Goal: Task Accomplishment & Management: Manage account settings

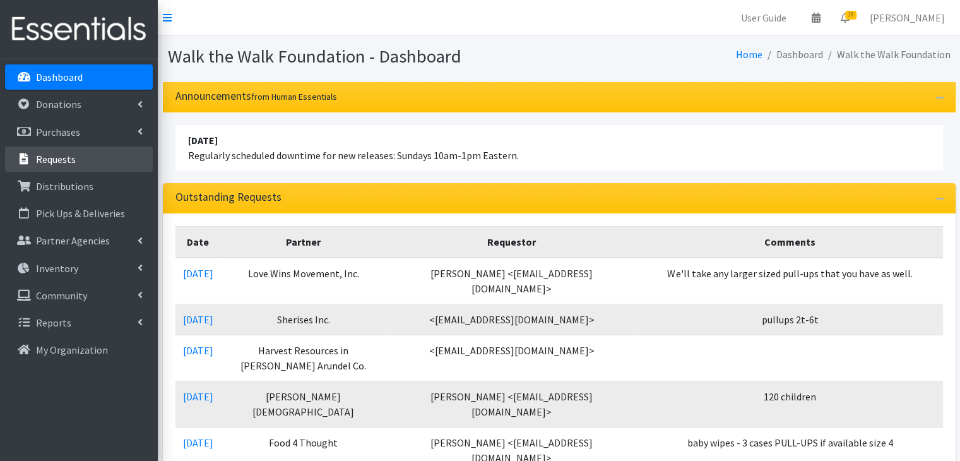
click at [86, 170] on link "Requests" at bounding box center [79, 158] width 148 height 25
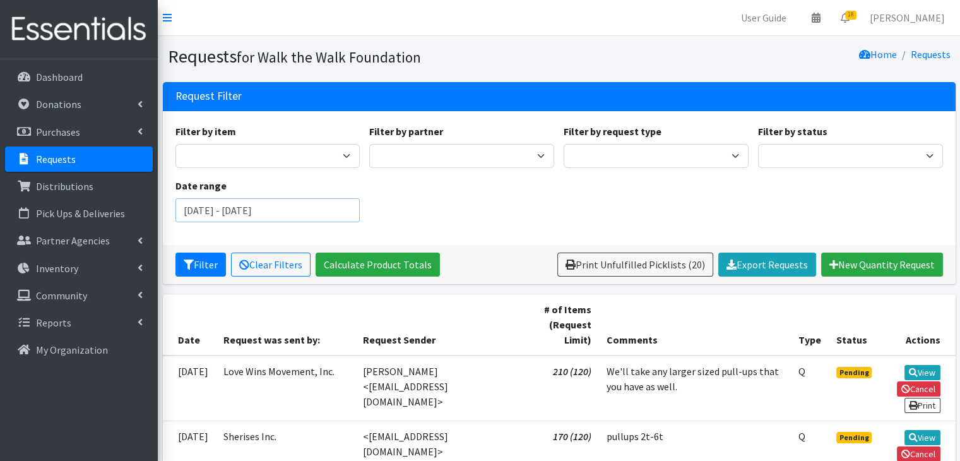
click at [323, 215] on input "July 16, 2025 - October 16, 2025" at bounding box center [267, 210] width 185 height 24
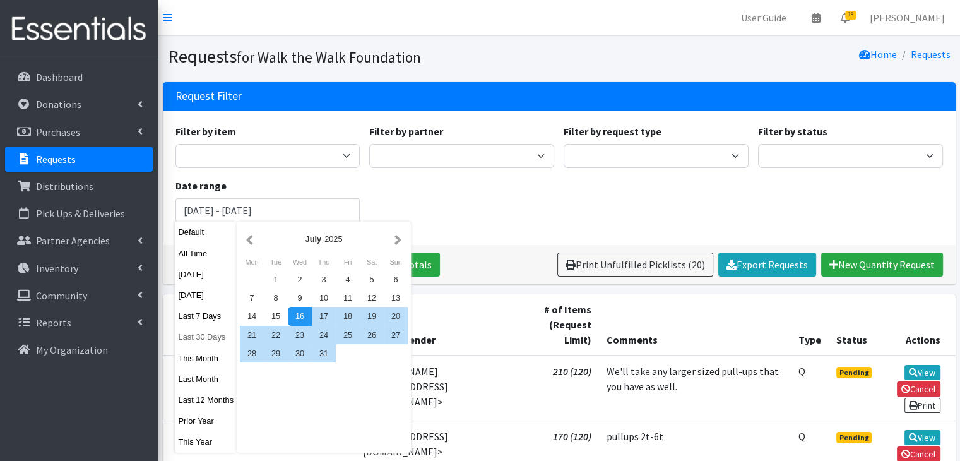
click at [201, 343] on button "Last 30 Days" at bounding box center [206, 337] width 62 height 18
type input "August 18, 2025 - September 16, 2025"
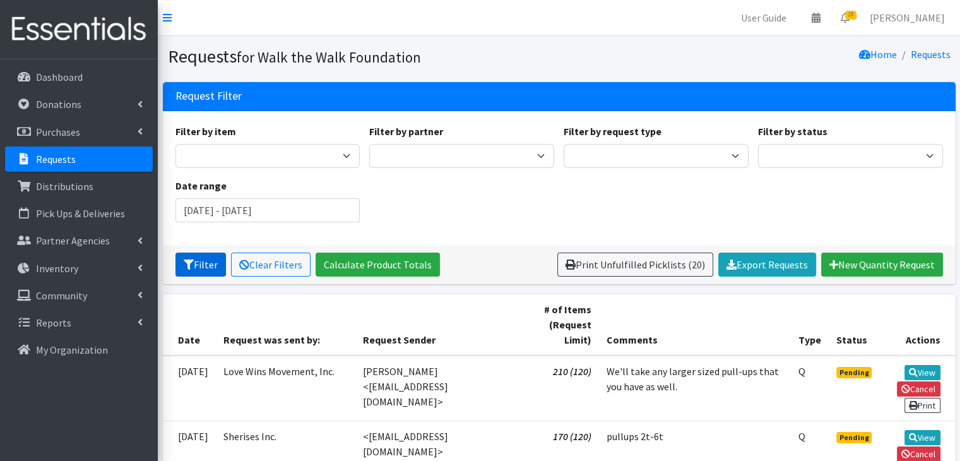
click at [196, 256] on button "Filter" at bounding box center [200, 264] width 50 height 24
click at [396, 256] on link "Calculate Product Totals" at bounding box center [378, 264] width 124 height 24
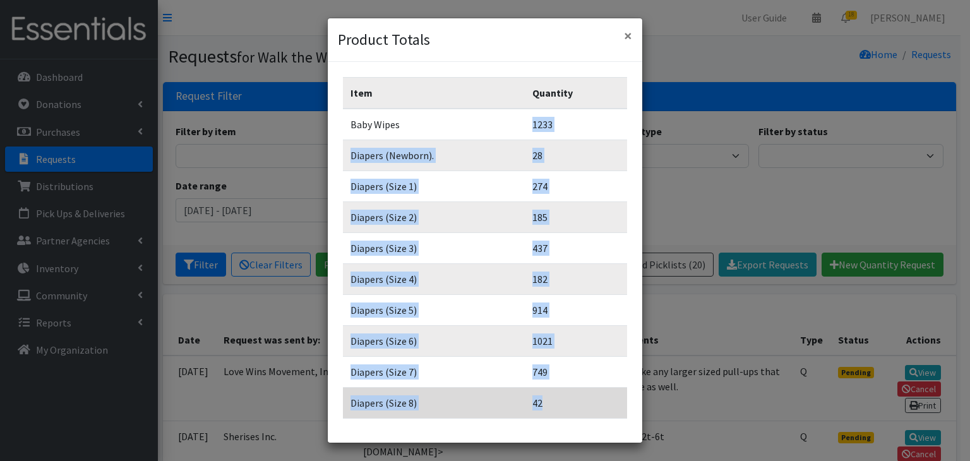
drag, startPoint x: 526, startPoint y: 122, endPoint x: 545, endPoint y: 407, distance: 284.7
click at [545, 407] on tbody "Baby Wipes 1233 Diapers (Newborn). 28 Diapers (Size 1) 274 Diapers (Size 2) 185…" at bounding box center [485, 264] width 284 height 310
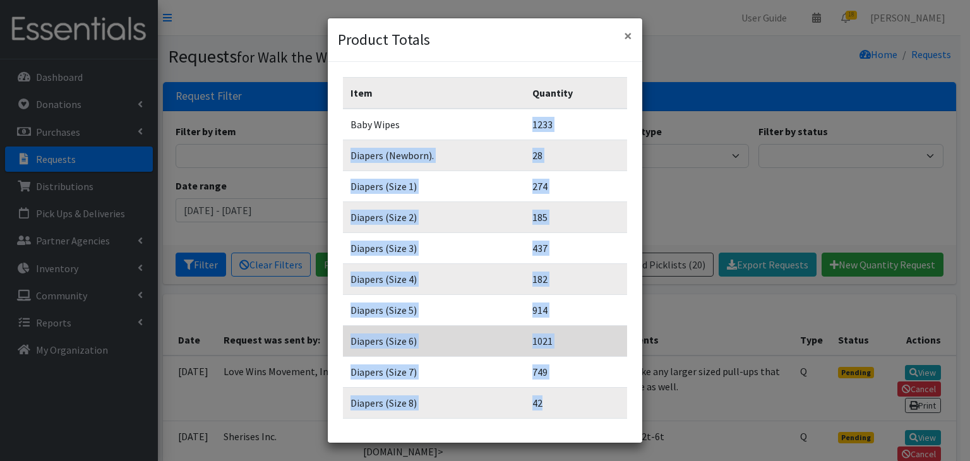
copy tbody "1233 Diapers (Newborn). 28 Diapers (Size 1) 274 Diapers (Size 2) 185 Diapers (S…"
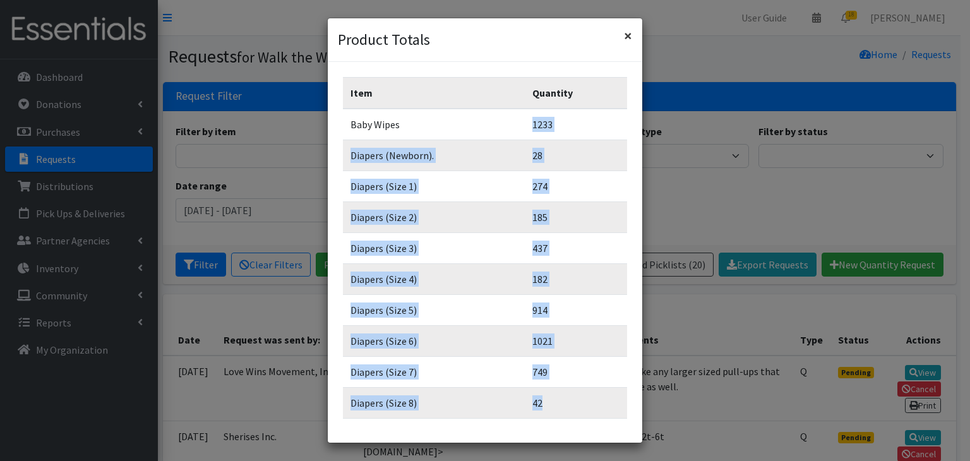
click at [628, 36] on span "×" at bounding box center [628, 36] width 8 height 20
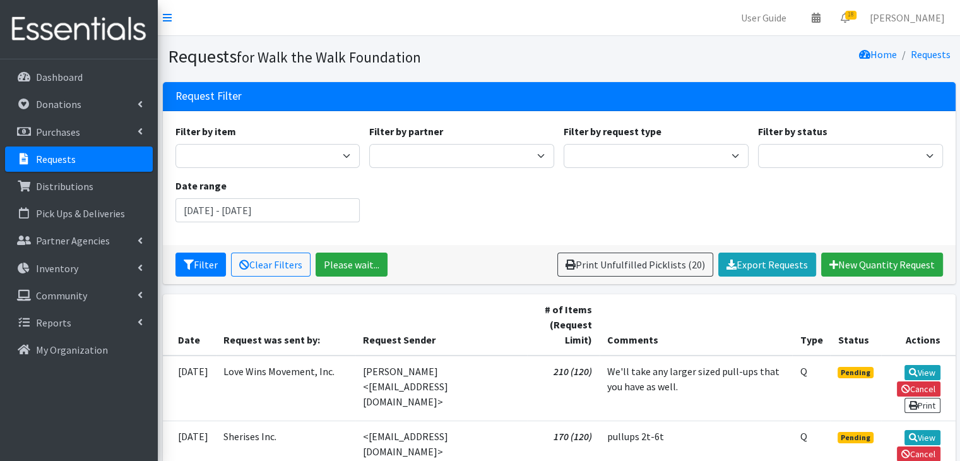
click at [43, 162] on p "Requests" at bounding box center [56, 159] width 40 height 13
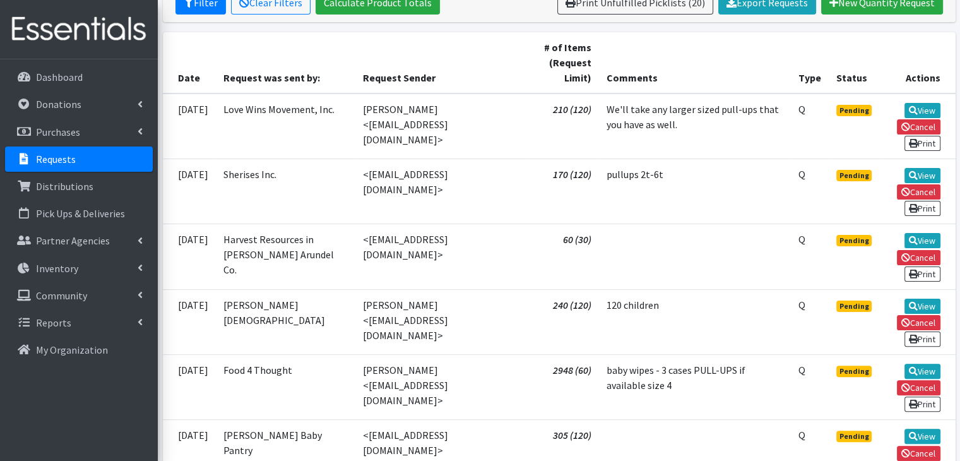
scroll to position [268, 0]
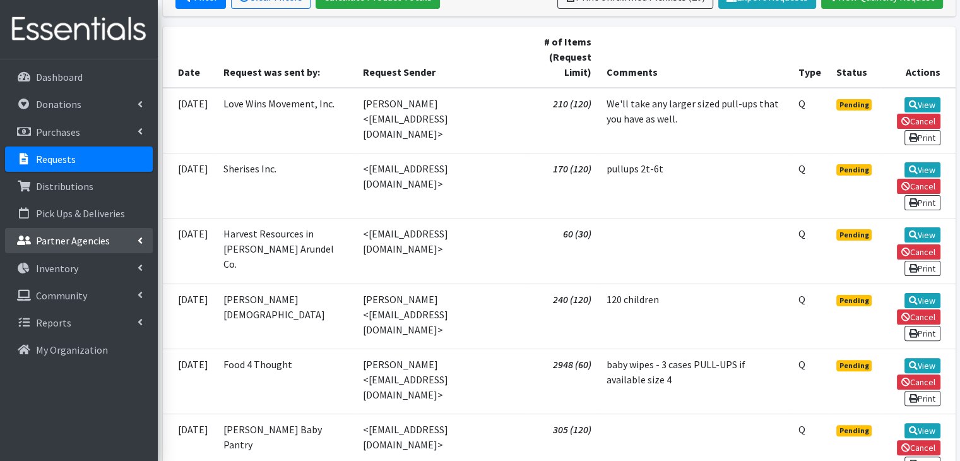
click at [101, 239] on p "Partner Agencies" at bounding box center [73, 240] width 74 height 13
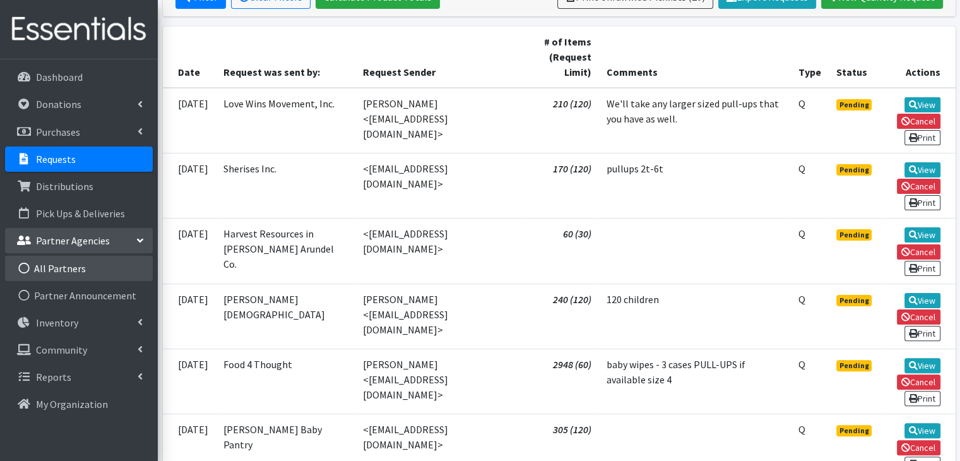
click at [61, 270] on link "All Partners" at bounding box center [79, 268] width 148 height 25
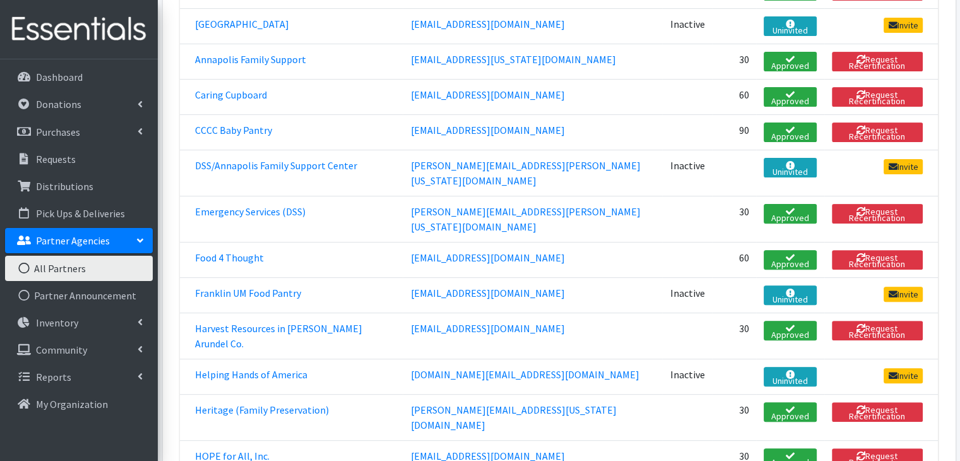
scroll to position [402, 0]
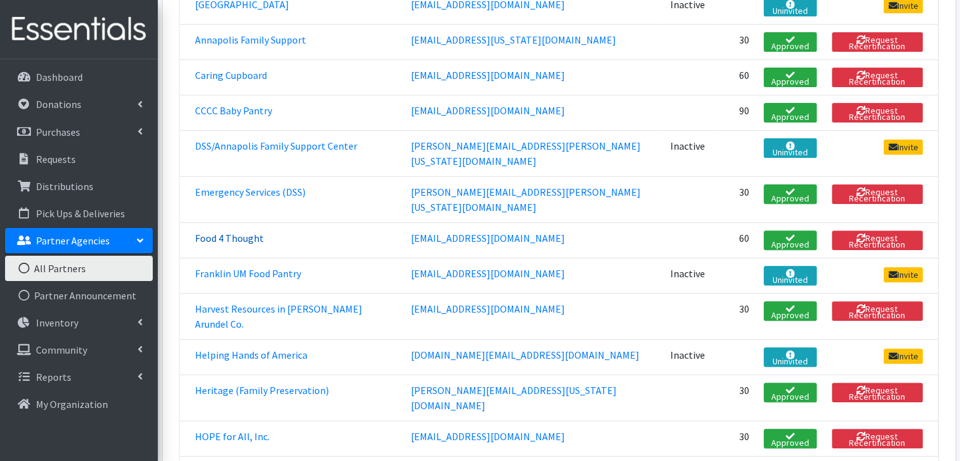
click at [215, 232] on link "Food 4 Thought" at bounding box center [229, 238] width 69 height 13
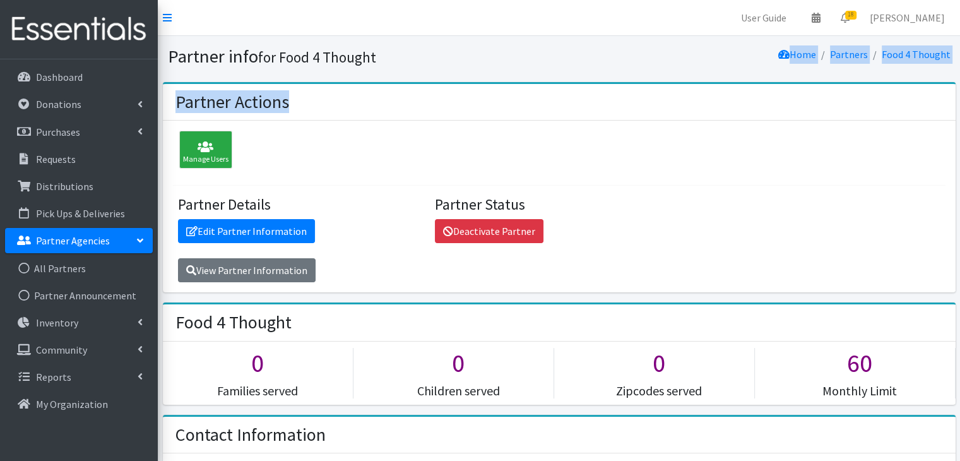
drag, startPoint x: 959, startPoint y: 70, endPoint x: 967, endPoint y: 107, distance: 38.1
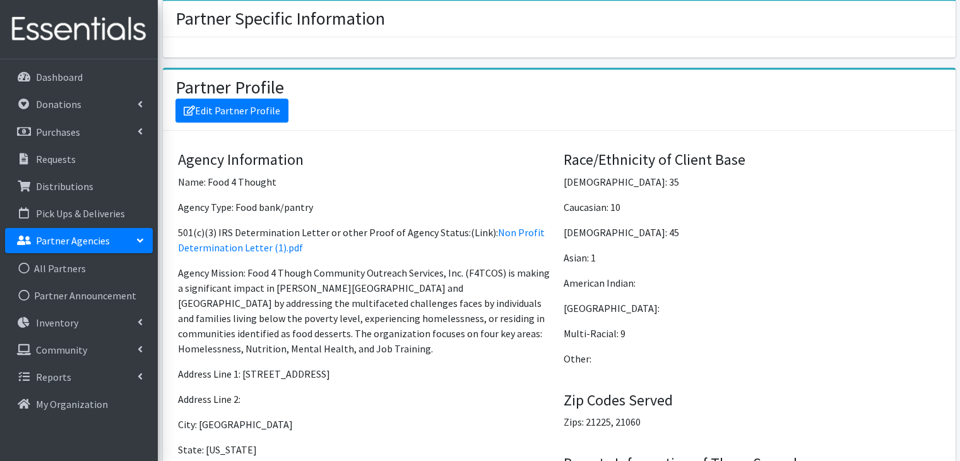
scroll to position [822, 0]
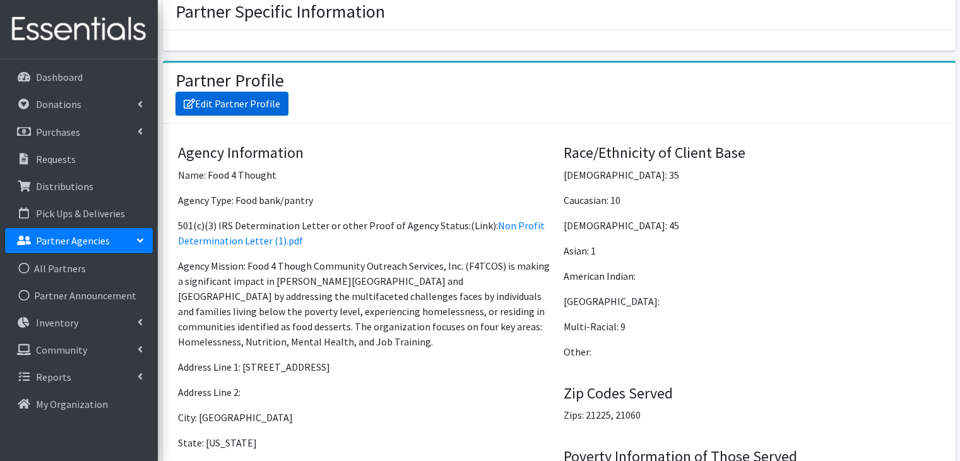
click at [247, 107] on link "Edit Partner Profile" at bounding box center [231, 104] width 113 height 24
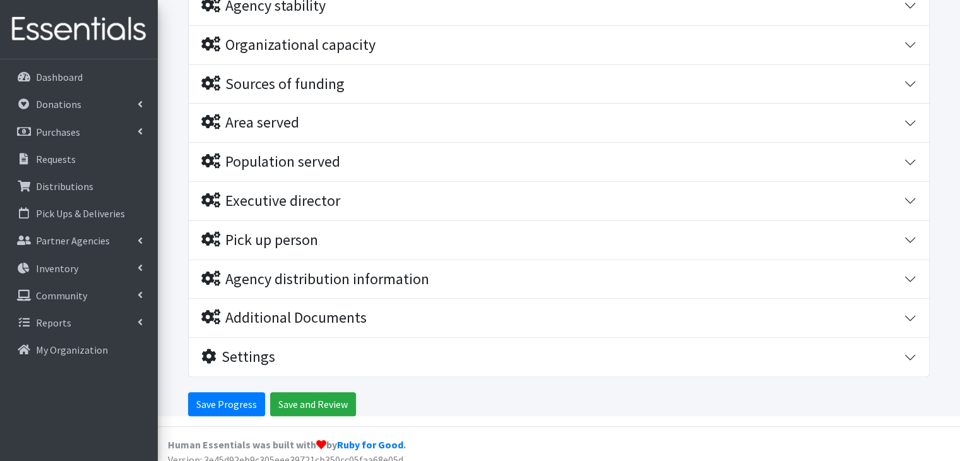
scroll to position [307, 0]
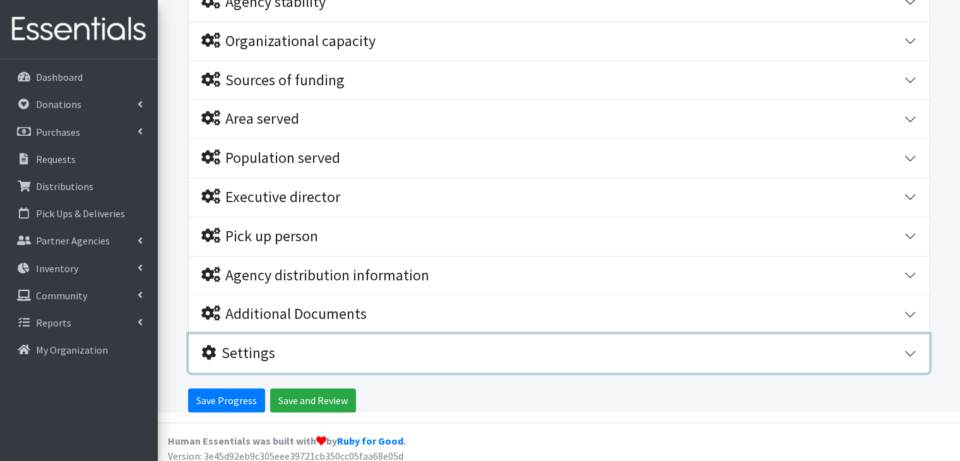
click at [911, 350] on button "Settings" at bounding box center [559, 353] width 740 height 39
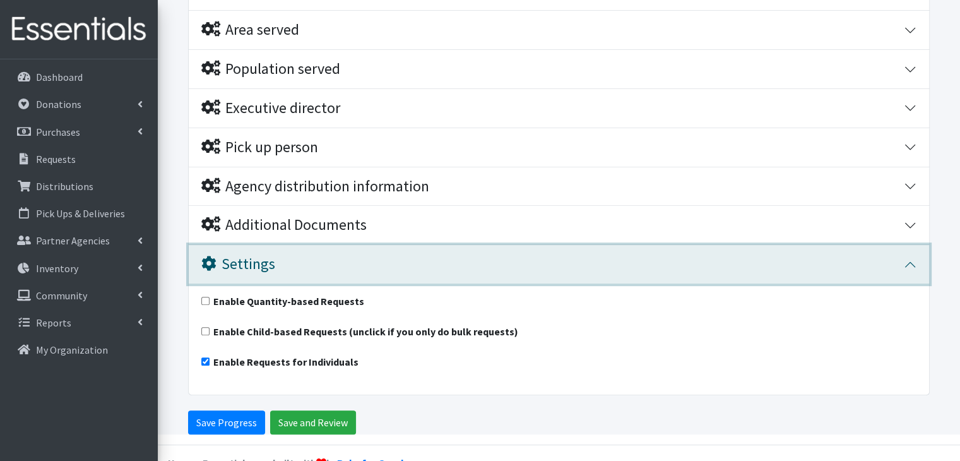
scroll to position [419, 0]
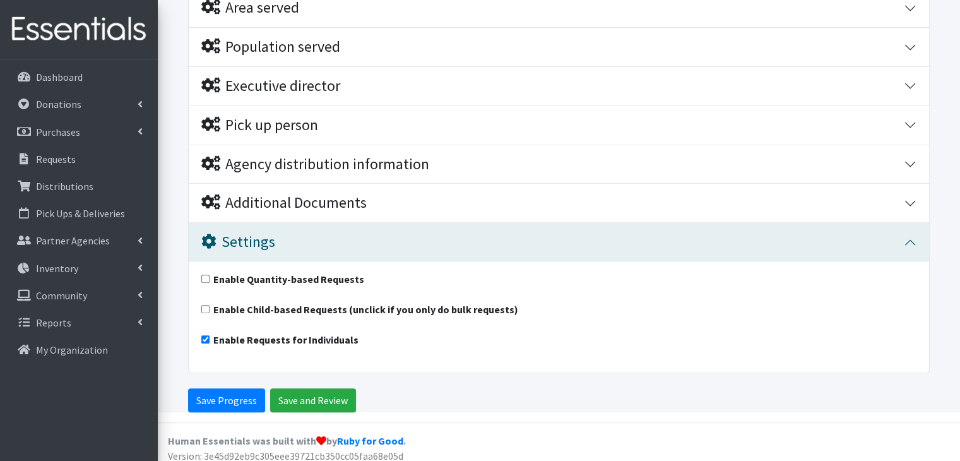
click at [207, 277] on input "Enable Quantity-based Requests" at bounding box center [205, 279] width 8 height 8
checkbox input "true"
click at [204, 338] on input "Enable Requests for Individuals" at bounding box center [205, 339] width 8 height 8
click at [206, 336] on input "Enable Requests for Individuals" at bounding box center [205, 339] width 8 height 8
checkbox input "true"
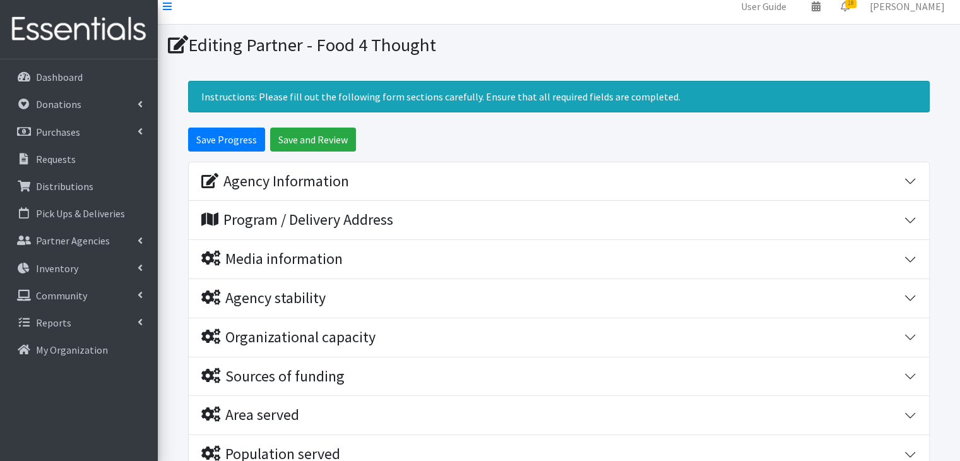
scroll to position [0, 0]
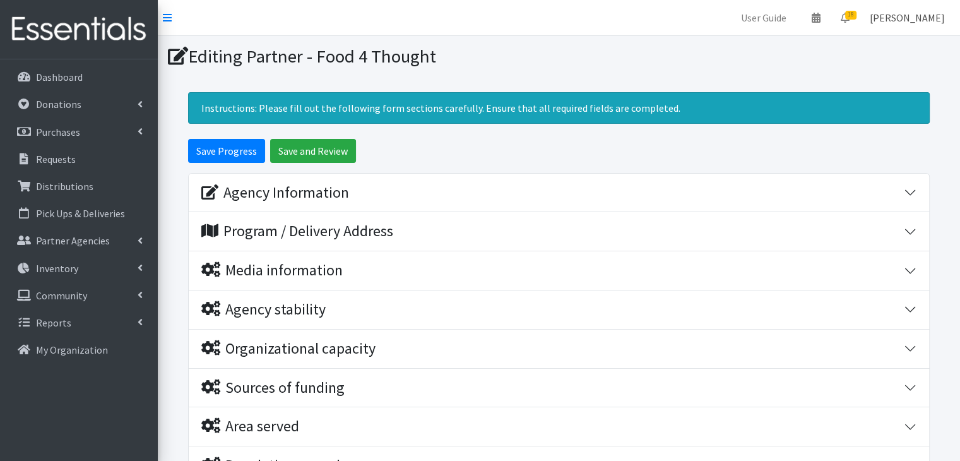
click at [913, 16] on link "[PERSON_NAME]" at bounding box center [907, 17] width 95 height 25
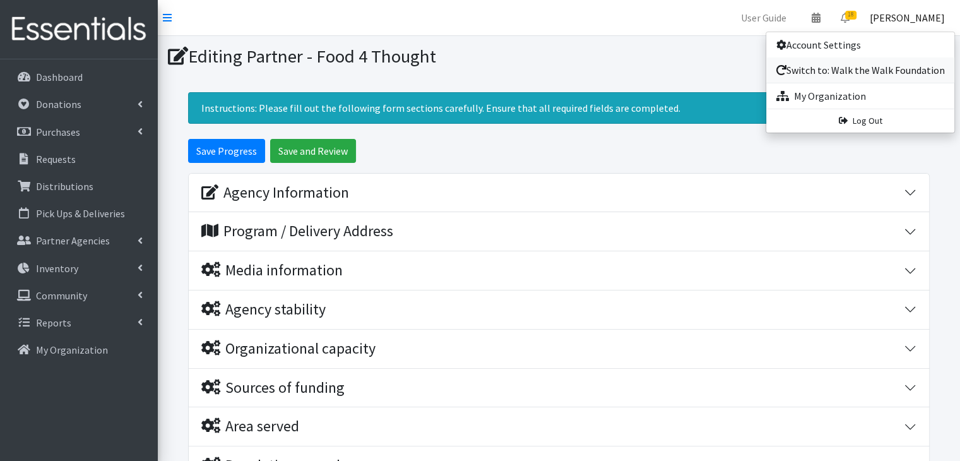
click at [808, 75] on link "Switch to: Walk the Walk Foundation" at bounding box center [860, 69] width 188 height 25
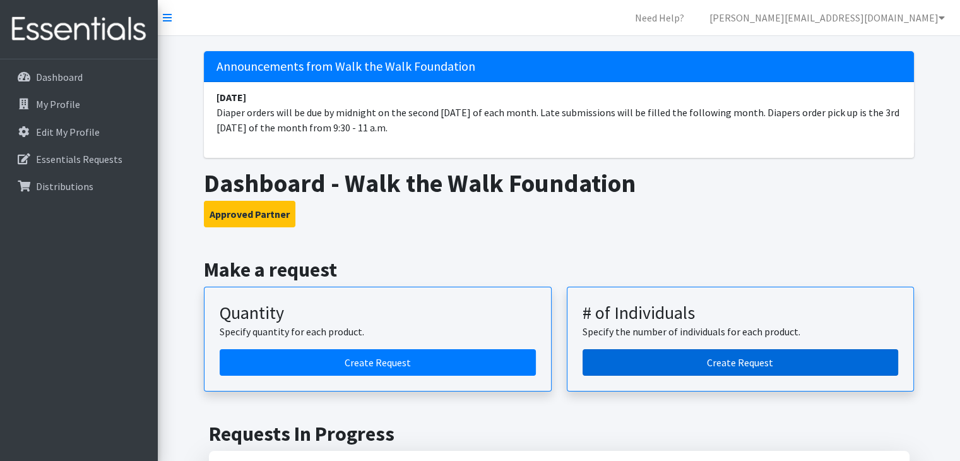
click at [706, 362] on link "Create Request" at bounding box center [741, 362] width 316 height 27
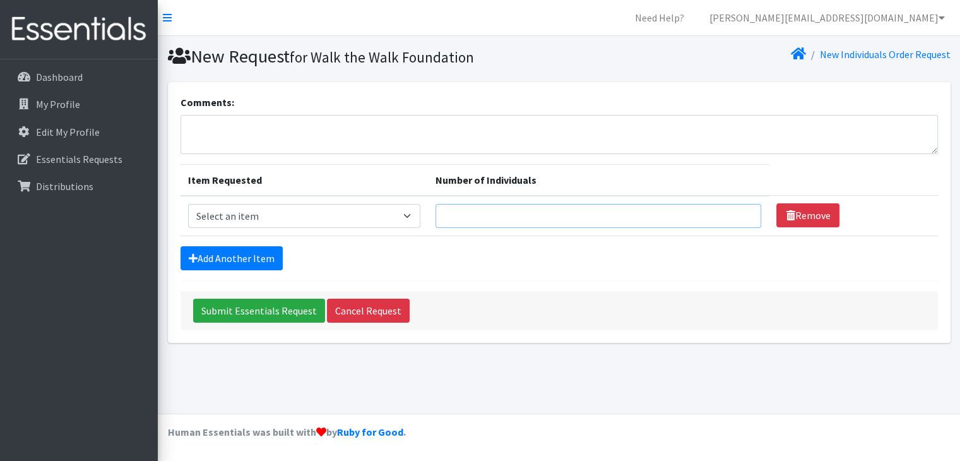
click at [541, 208] on input "Number of Individuals" at bounding box center [599, 216] width 326 height 24
click at [913, 8] on link "[PERSON_NAME][EMAIL_ADDRESS][DOMAIN_NAME]" at bounding box center [827, 17] width 256 height 25
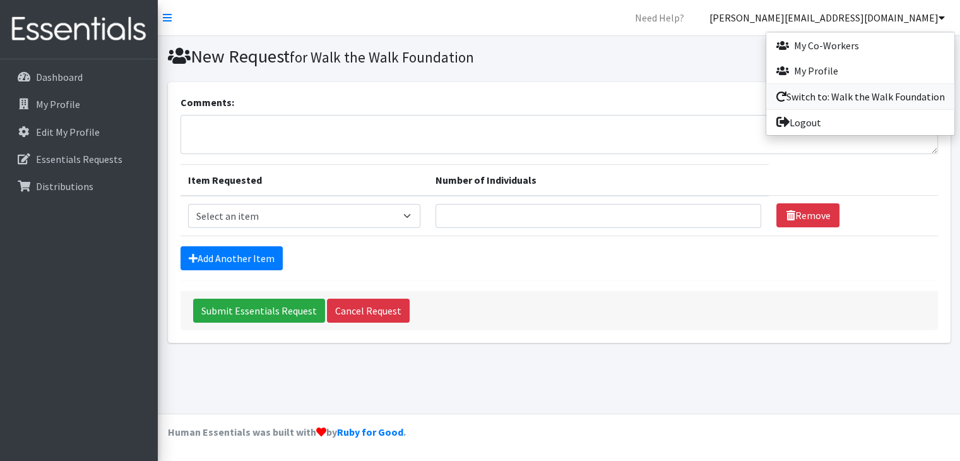
click at [833, 95] on link "Switch to: Walk the Walk Foundation" at bounding box center [860, 96] width 188 height 25
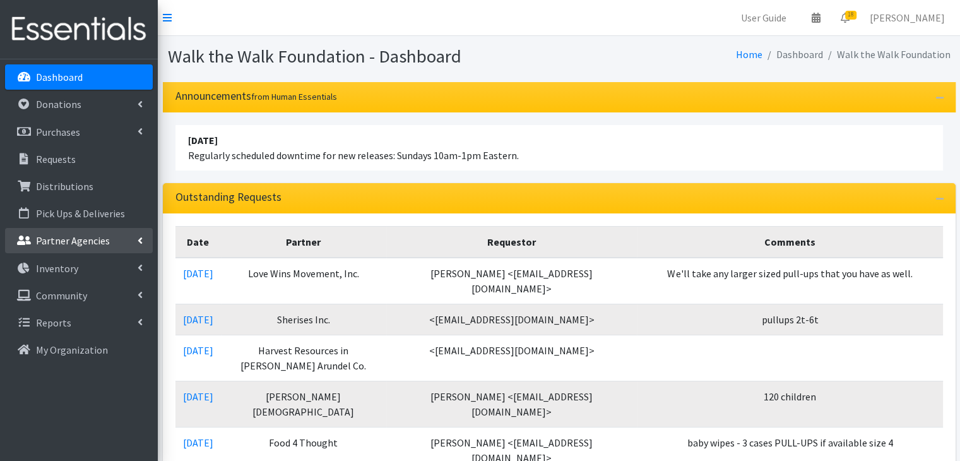
click at [62, 238] on p "Partner Agencies" at bounding box center [73, 240] width 74 height 13
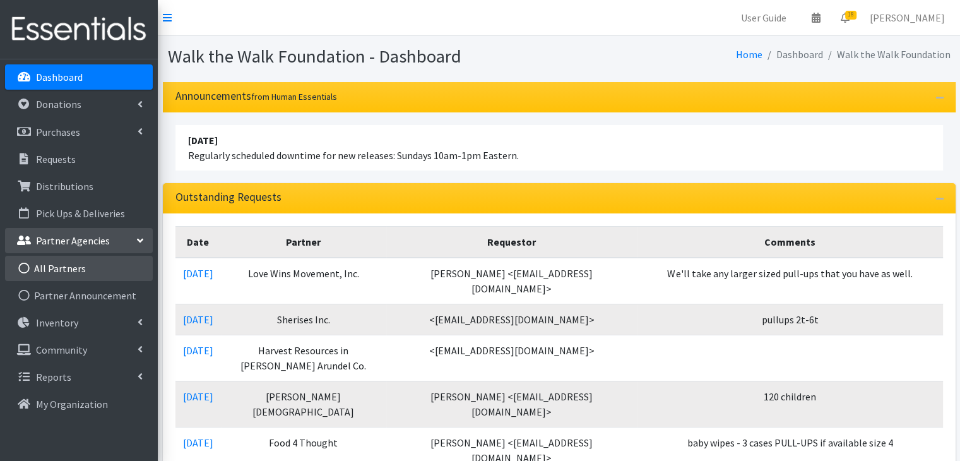
click at [68, 266] on link "All Partners" at bounding box center [79, 268] width 148 height 25
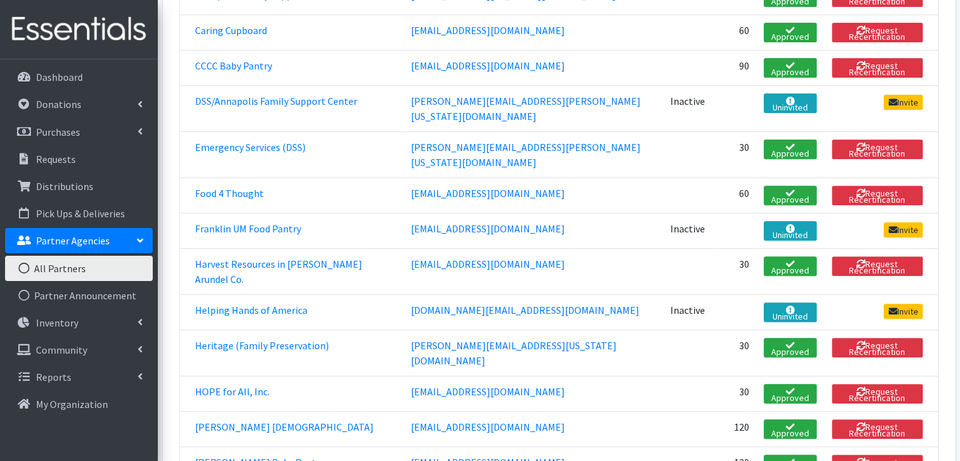
scroll to position [386, 0]
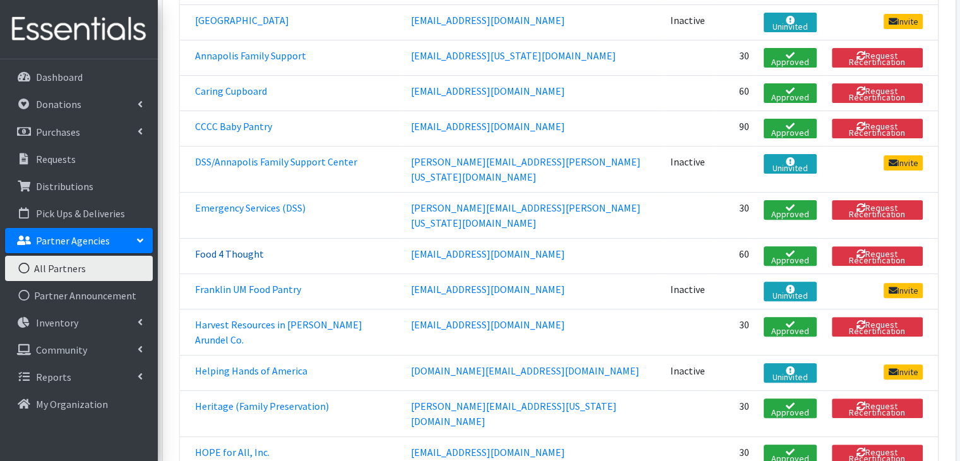
click at [220, 247] on link "Food 4 Thought" at bounding box center [229, 253] width 69 height 13
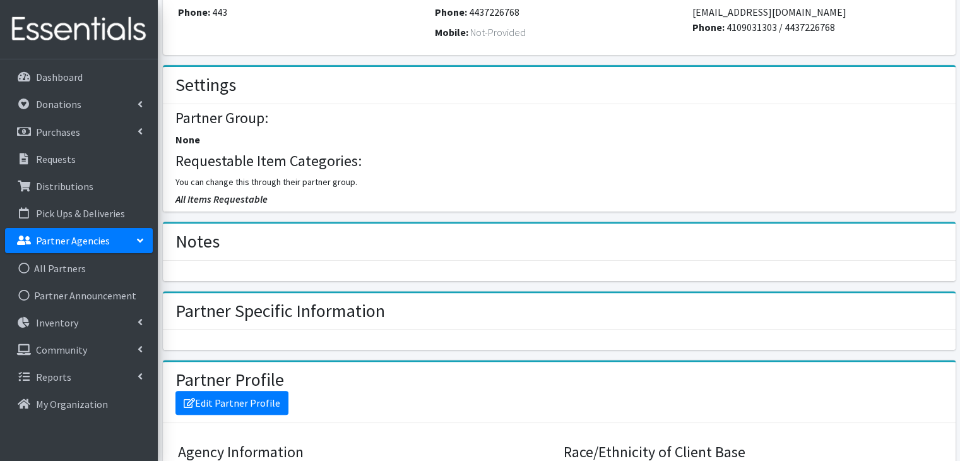
scroll to position [641, 0]
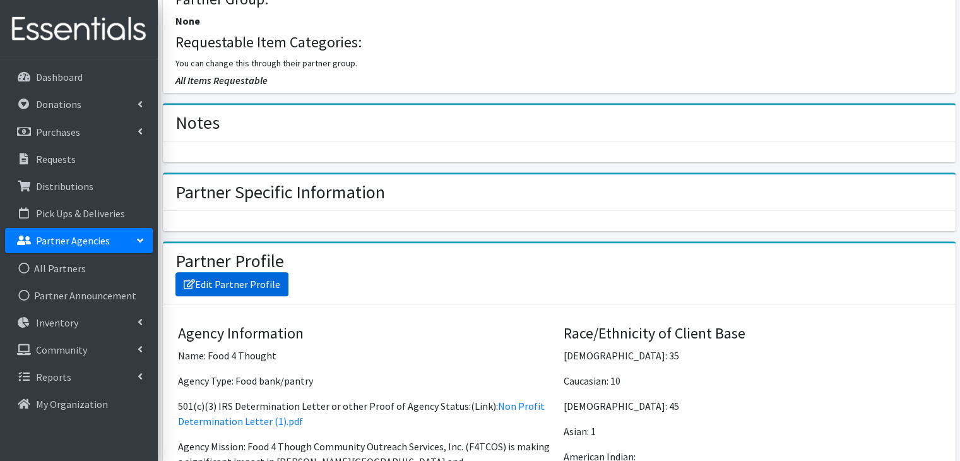
click at [249, 285] on link "Edit Partner Profile" at bounding box center [231, 284] width 113 height 24
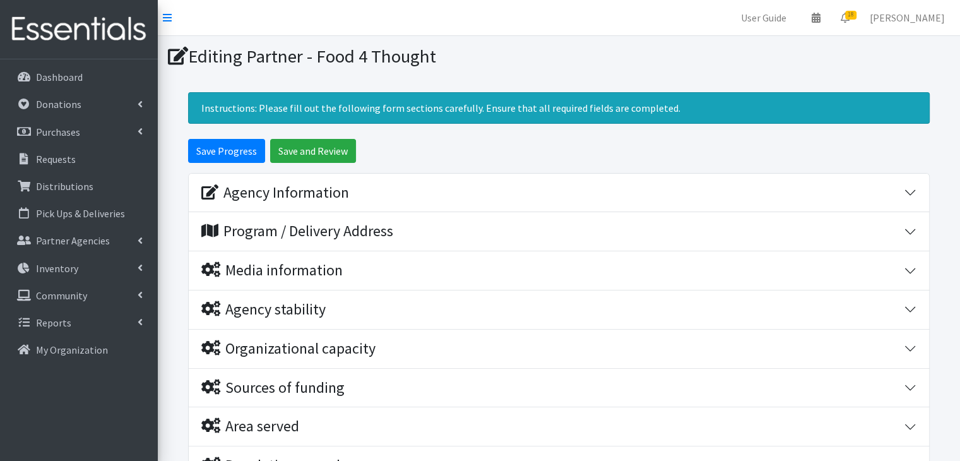
scroll to position [314, 0]
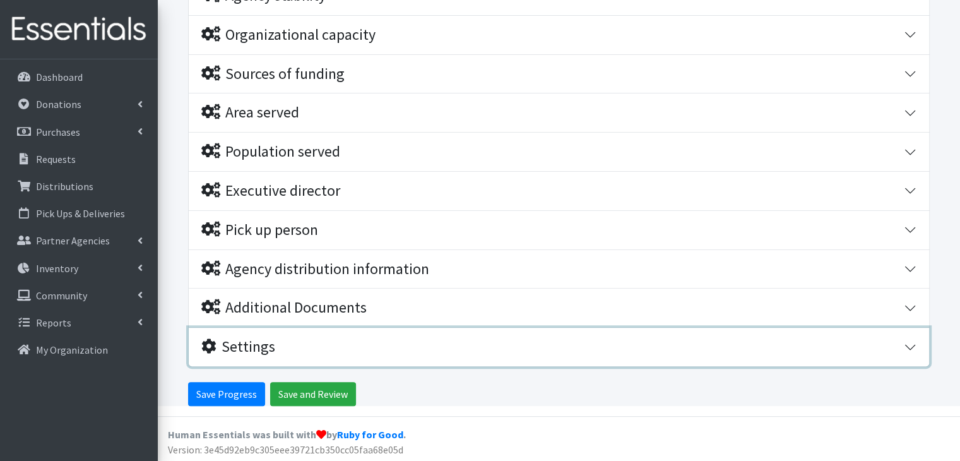
click at [913, 345] on button "Settings" at bounding box center [559, 347] width 740 height 39
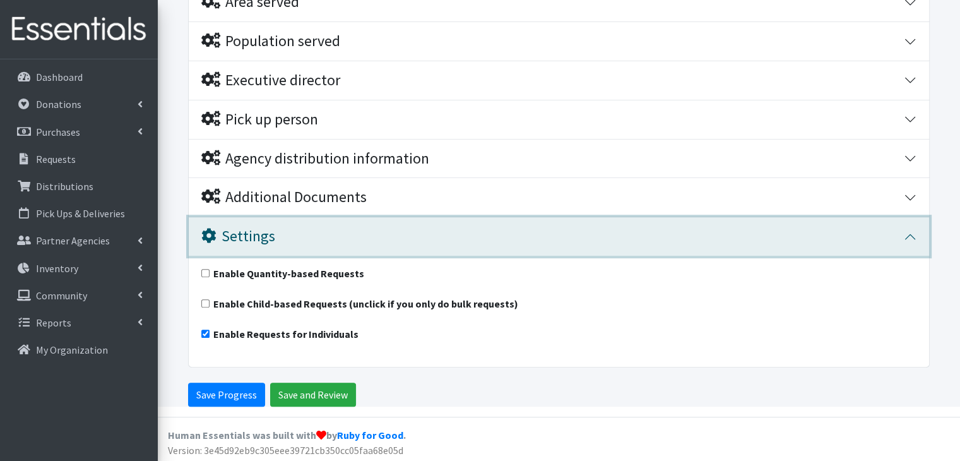
scroll to position [425, 0]
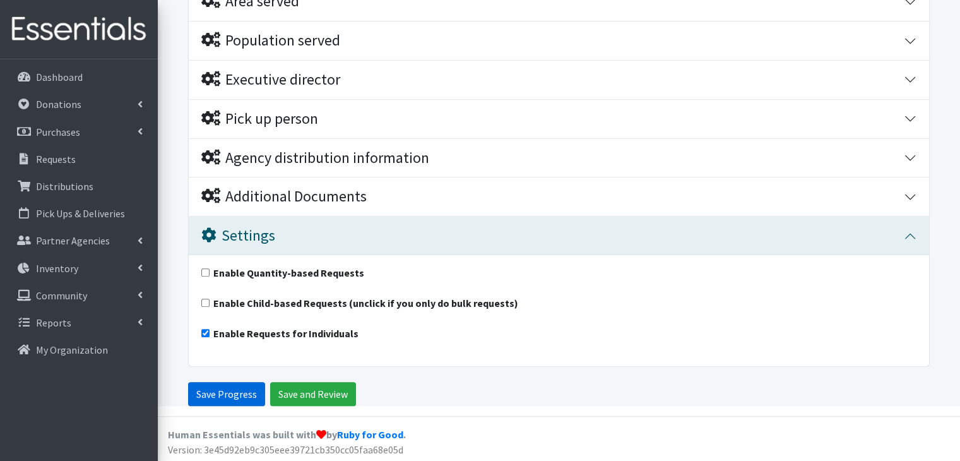
click at [234, 397] on input "Save Progress" at bounding box center [226, 394] width 77 height 24
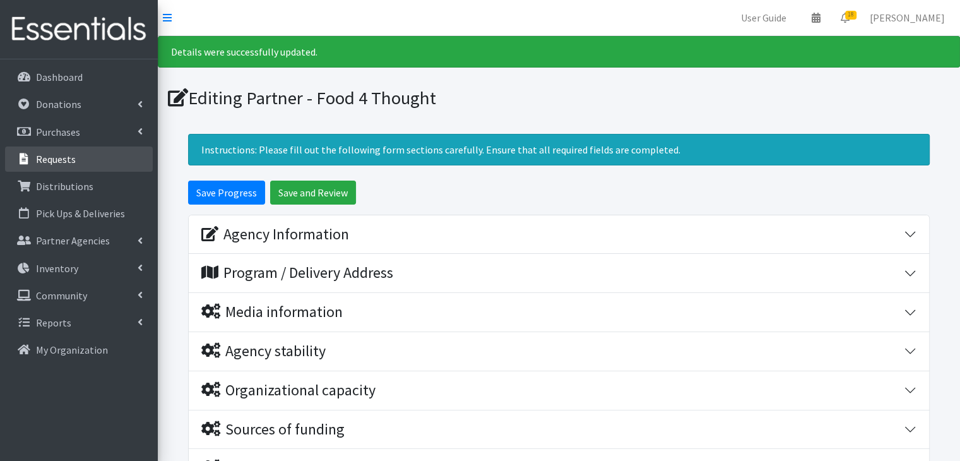
click at [53, 154] on p "Requests" at bounding box center [56, 159] width 40 height 13
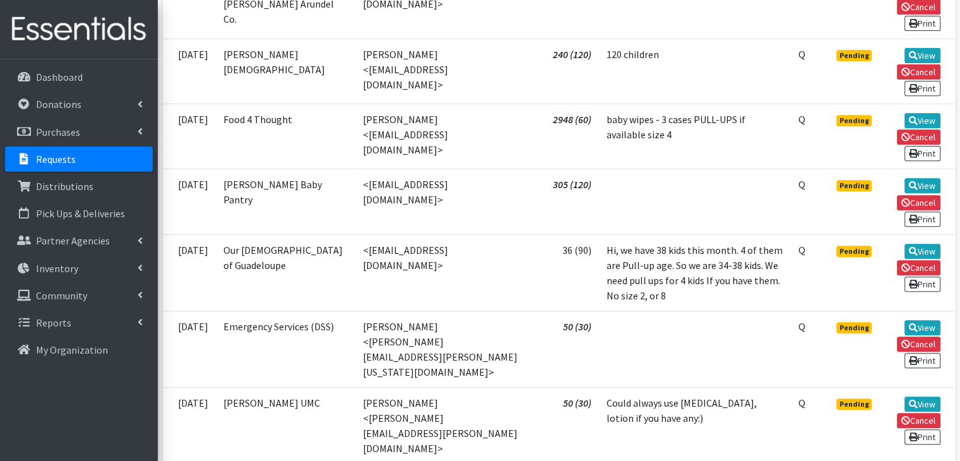
scroll to position [516, 0]
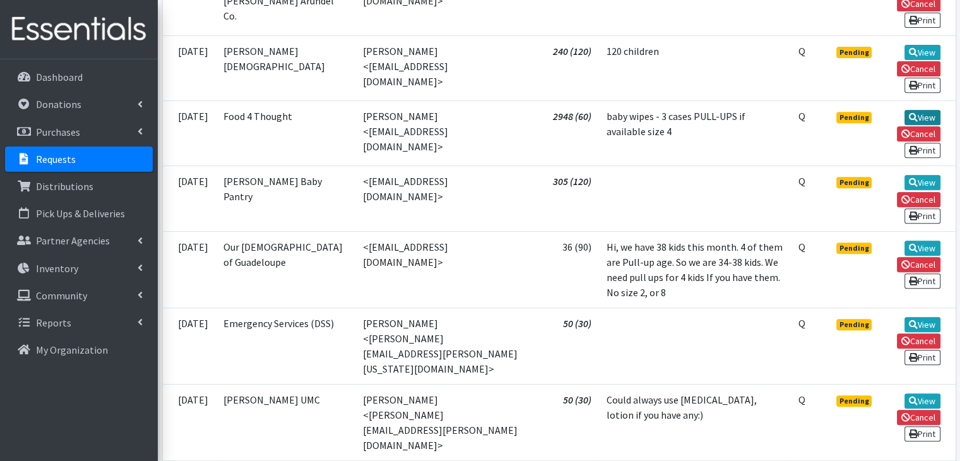
click at [918, 110] on link "View" at bounding box center [923, 117] width 36 height 15
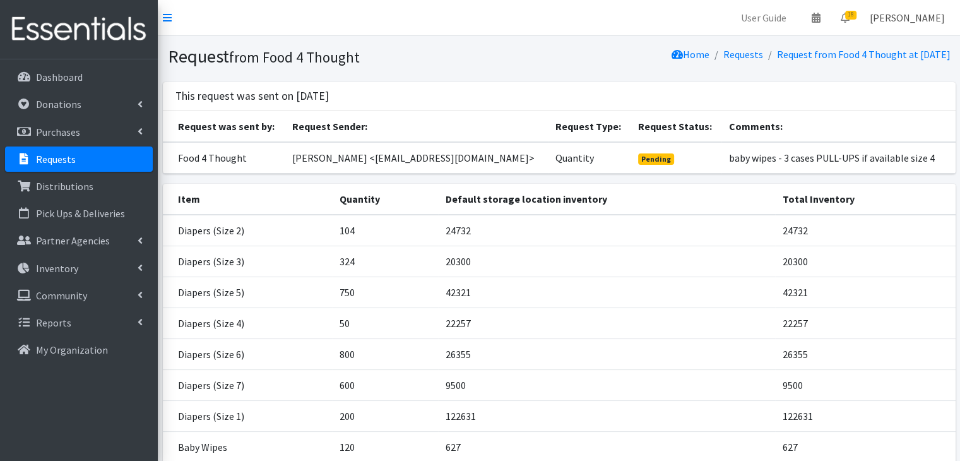
click at [906, 21] on link "[PERSON_NAME]" at bounding box center [907, 17] width 95 height 25
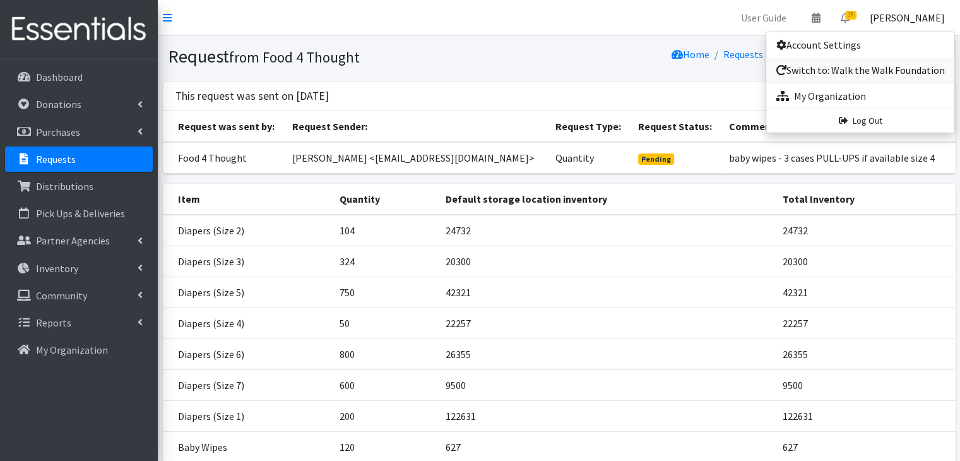
click at [828, 73] on link "Switch to: Walk the Walk Foundation" at bounding box center [860, 69] width 188 height 25
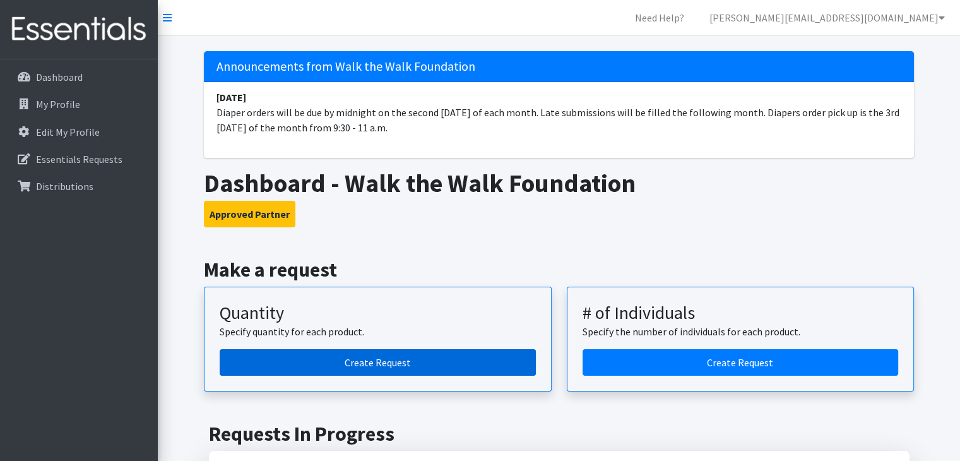
click at [336, 350] on link "Create Request" at bounding box center [378, 362] width 316 height 27
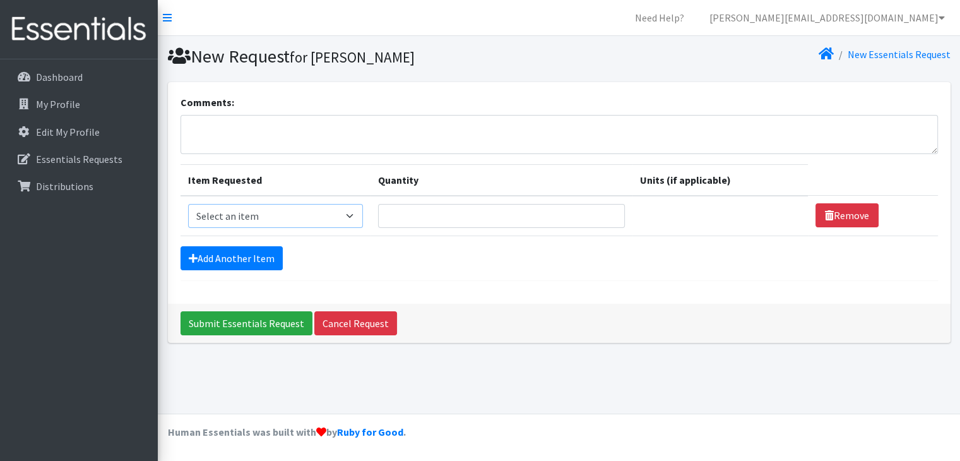
click at [297, 215] on select "Select an item Baby Wipes Diapers (Newborn). Diapers (Size 1) Diapers (Size 2) …" at bounding box center [275, 216] width 175 height 24
select select "11558"
click at [188, 204] on select "Select an item Baby Wipes Diapers (Newborn). Diapers (Size 1) Diapers (Size 2) …" at bounding box center [275, 216] width 175 height 24
click at [437, 225] on input "Quantity" at bounding box center [501, 216] width 247 height 24
type input "1"
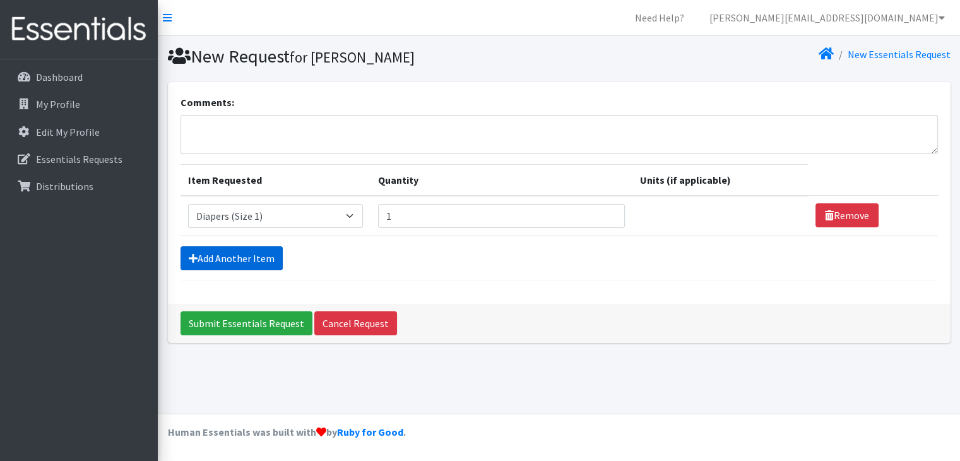
click at [248, 251] on link "Add Another Item" at bounding box center [232, 258] width 102 height 24
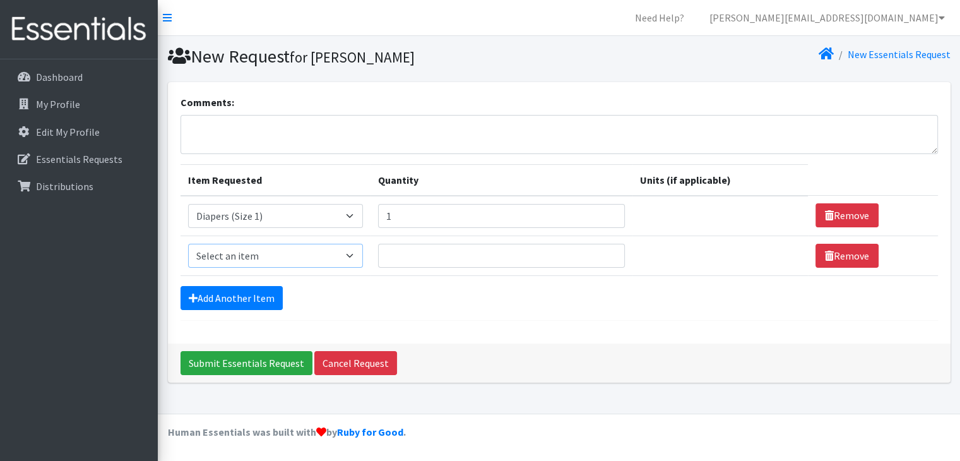
click at [232, 253] on select "Select an item Baby Wipes Diapers (Newborn). Diapers (Size 1) Diapers (Size 2) …" at bounding box center [275, 256] width 175 height 24
select select "11546"
click at [188, 244] on select "Select an item Baby Wipes Diapers (Newborn). Diapers (Size 1) Diapers (Size 2) …" at bounding box center [275, 256] width 175 height 24
click at [408, 253] on input "Quantity" at bounding box center [501, 256] width 247 height 24
type input "5"
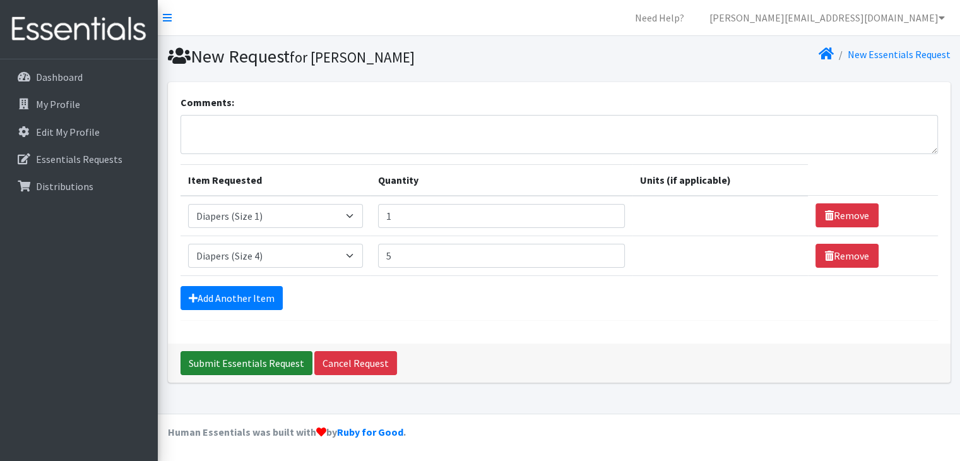
click at [251, 363] on input "Submit Essentials Request" at bounding box center [247, 363] width 132 height 24
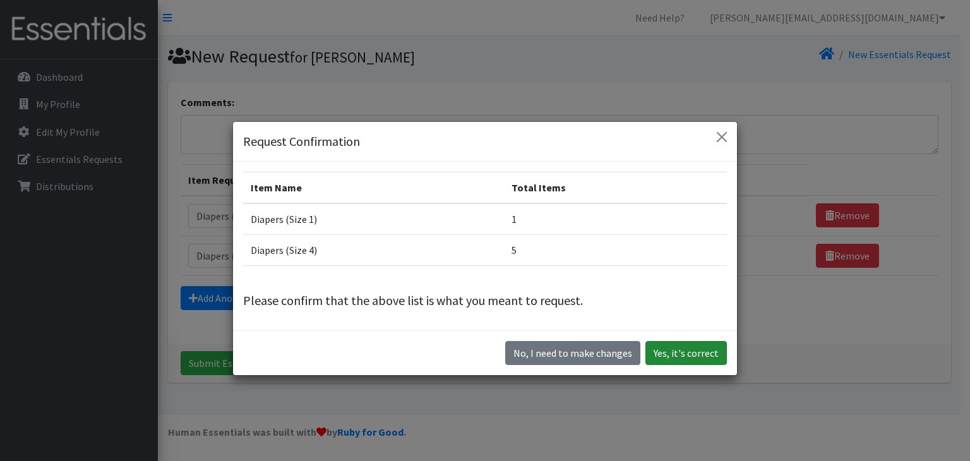
click at [677, 350] on button "Yes, it's correct" at bounding box center [685, 353] width 81 height 24
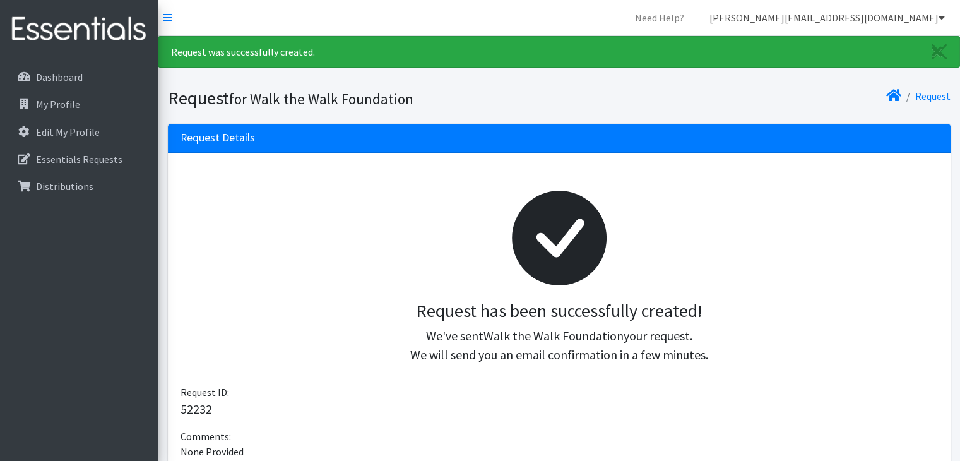
click at [911, 20] on link "[PERSON_NAME][EMAIL_ADDRESS][DOMAIN_NAME]" at bounding box center [827, 17] width 256 height 25
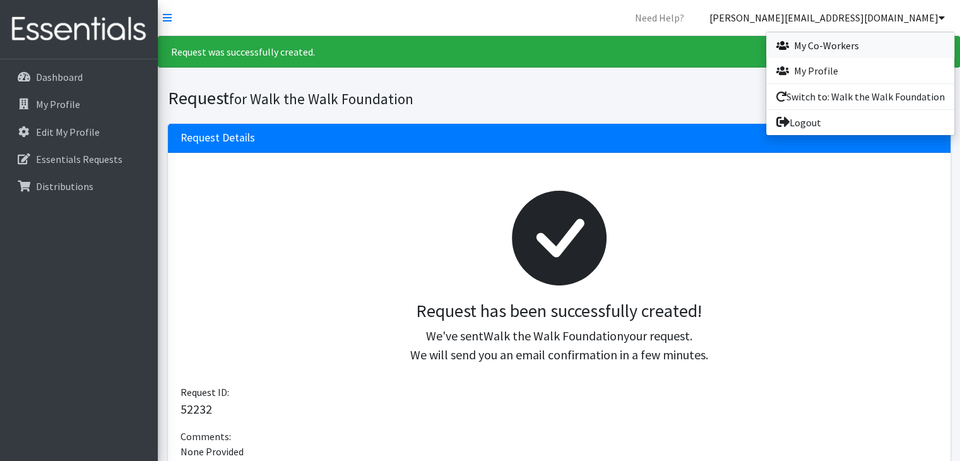
click at [821, 42] on link "My Co-Workers" at bounding box center [860, 45] width 188 height 25
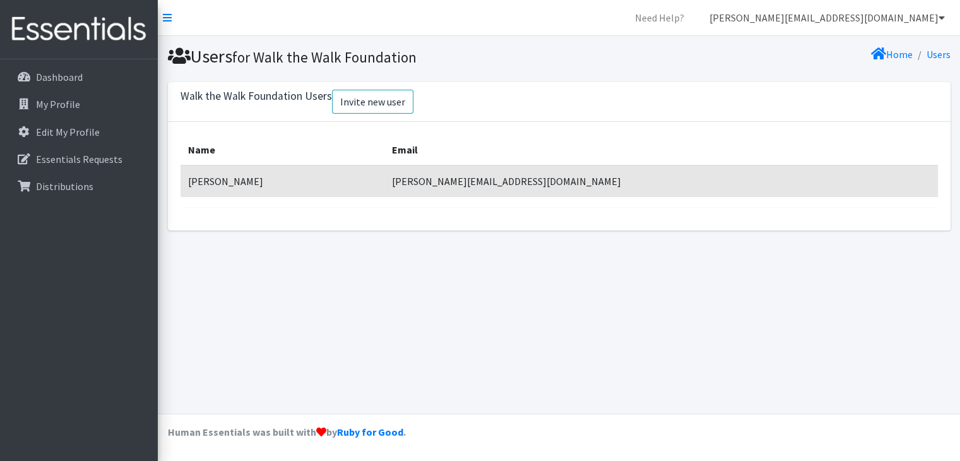
click at [884, 24] on link "[PERSON_NAME][EMAIL_ADDRESS][DOMAIN_NAME]" at bounding box center [827, 17] width 256 height 25
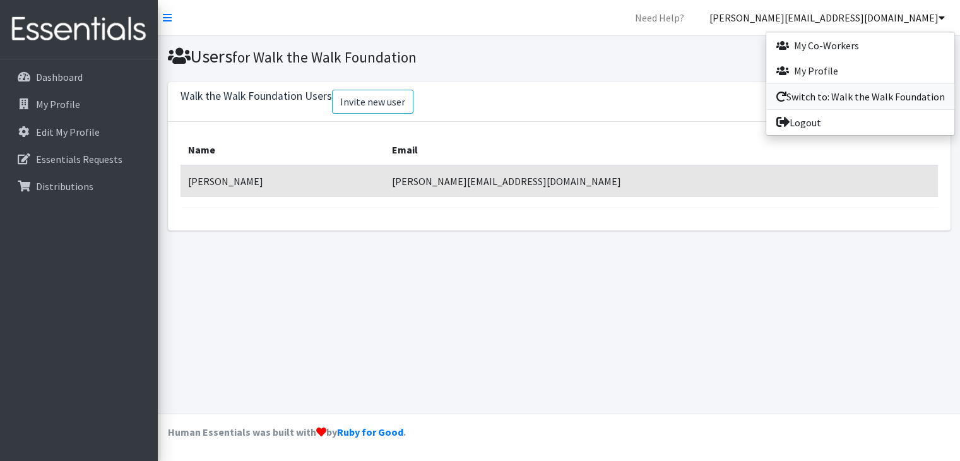
click at [864, 94] on link "Switch to: Walk the Walk Foundation" at bounding box center [860, 96] width 188 height 25
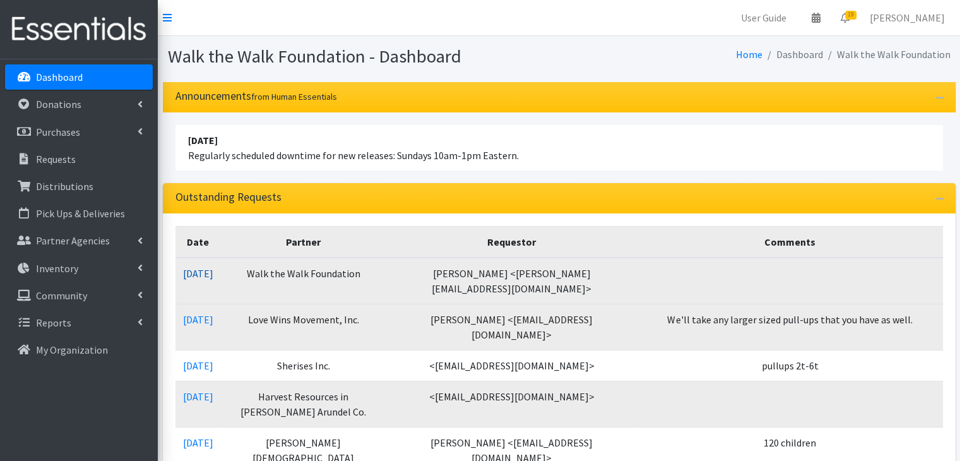
click at [213, 276] on link "[DATE]" at bounding box center [198, 273] width 30 height 13
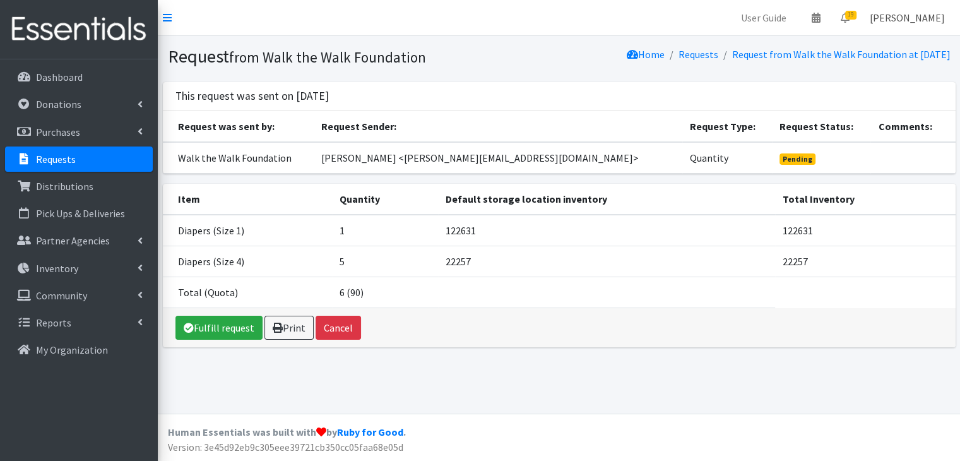
click at [908, 18] on link "Nicole Dolan" at bounding box center [907, 17] width 95 height 25
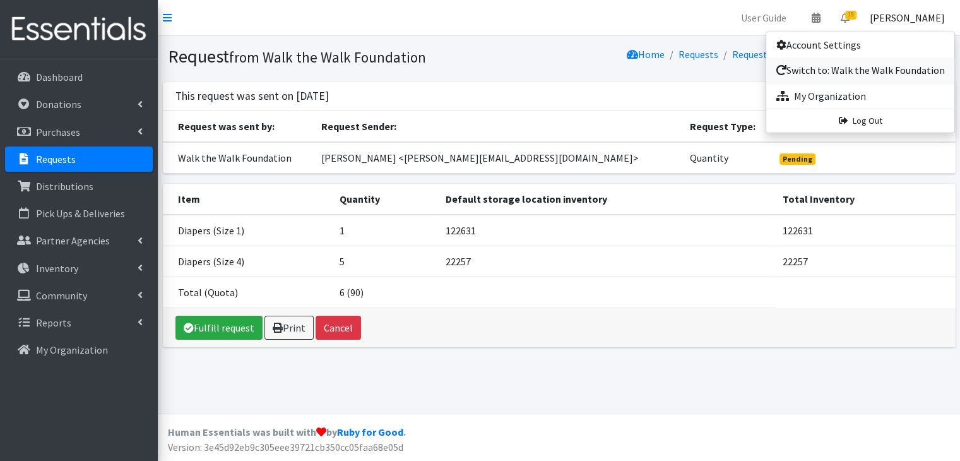
click at [848, 66] on link "Switch to: Walk the Walk Foundation" at bounding box center [860, 69] width 188 height 25
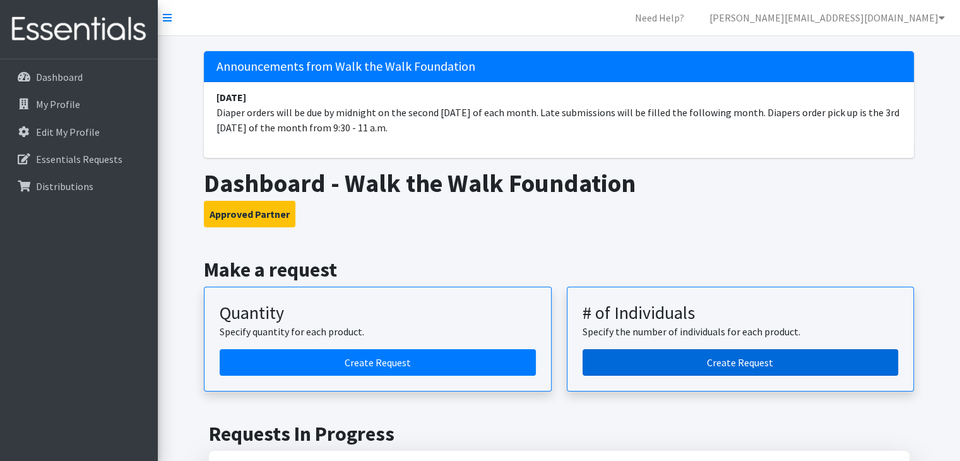
click at [752, 349] on link "Create Request" at bounding box center [741, 362] width 316 height 27
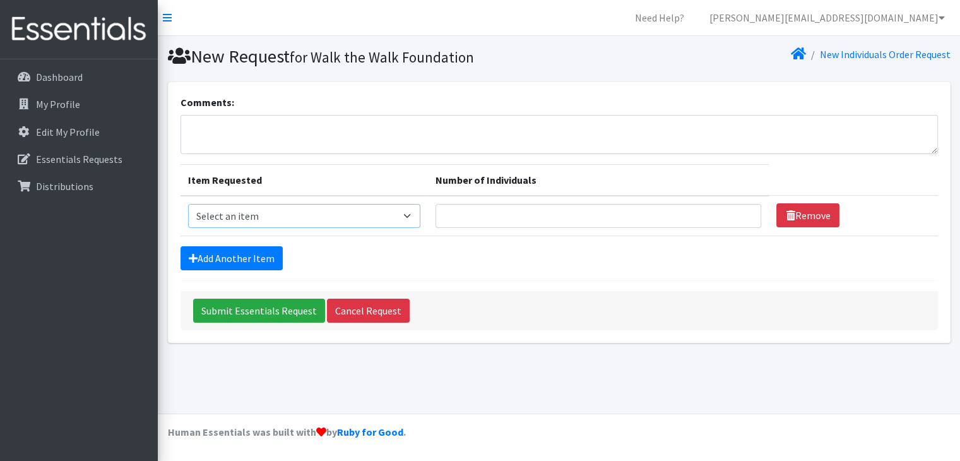
click at [288, 211] on select "Select an item Baby Wipes Diapers (Newborn). Diapers (Size 1) Diapers (Size 2) …" at bounding box center [304, 216] width 232 height 24
select select "11544"
click at [188, 204] on select "Select an item Baby Wipes Diapers (Newborn). Diapers (Size 1) Diapers (Size 2) …" at bounding box center [304, 216] width 232 height 24
click at [503, 218] on input "Number of Individuals" at bounding box center [599, 216] width 326 height 24
type input "5"
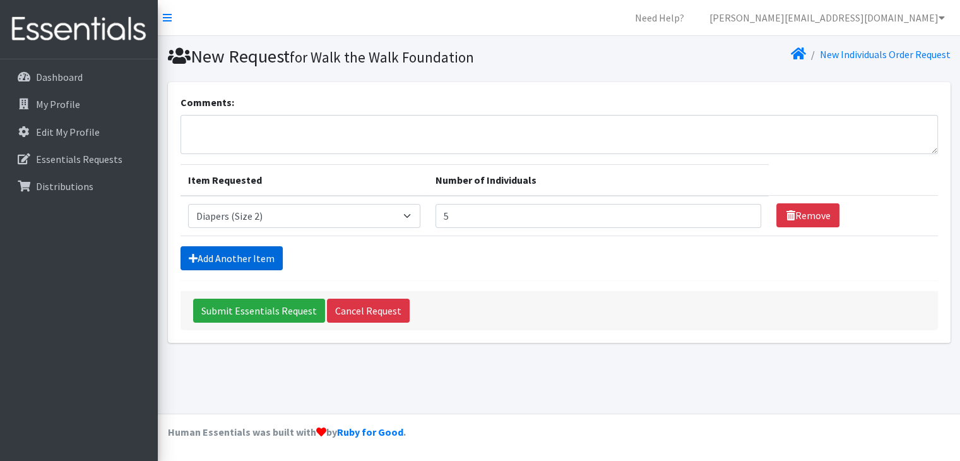
click at [217, 258] on link "Add Another Item" at bounding box center [232, 258] width 102 height 24
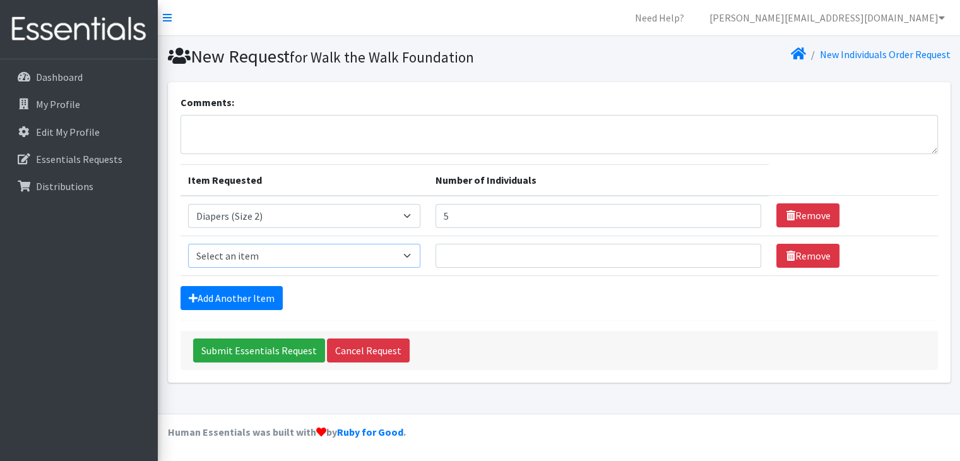
click at [235, 260] on select "Select an item Baby Wipes Diapers (Newborn). Diapers (Size 1) Diapers (Size 2) …" at bounding box center [304, 256] width 232 height 24
select select "11544"
click at [188, 244] on select "Select an item Baby Wipes Diapers (Newborn). Diapers (Size 1) Diapers (Size 2) …" at bounding box center [304, 256] width 232 height 24
click at [467, 246] on input "Number of Individuals" at bounding box center [599, 256] width 326 height 24
type input "2"
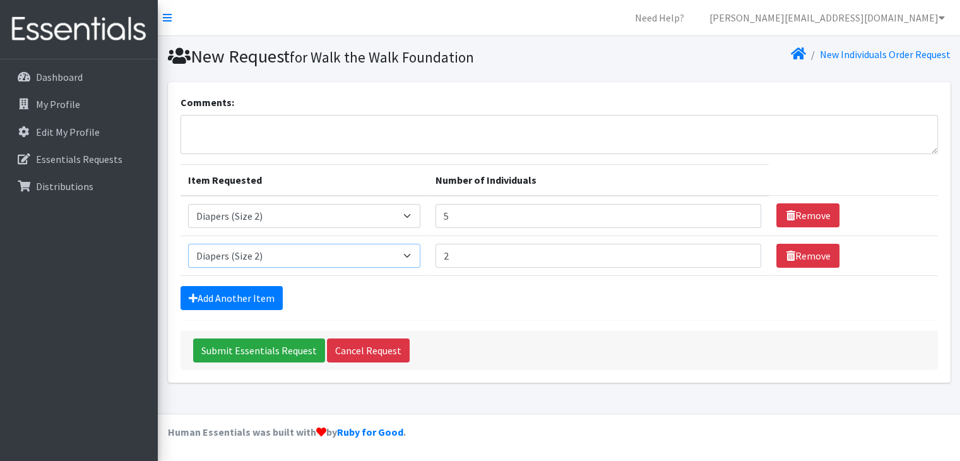
click at [376, 254] on select "Select an item Baby Wipes Diapers (Newborn). Diapers (Size 1) Diapers (Size 2) …" at bounding box center [304, 256] width 232 height 24
select select "14677"
click at [188, 244] on select "Select an item Baby Wipes Diapers (Newborn). Diapers (Size 1) Diapers (Size 2) …" at bounding box center [304, 256] width 232 height 24
click at [280, 348] on input "Submit Essentials Request" at bounding box center [259, 350] width 132 height 24
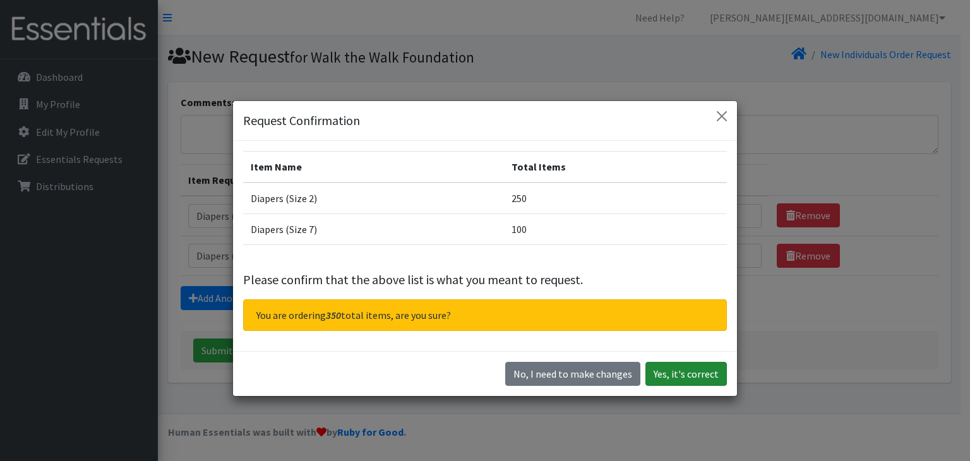
click at [677, 372] on button "Yes, it's correct" at bounding box center [685, 374] width 81 height 24
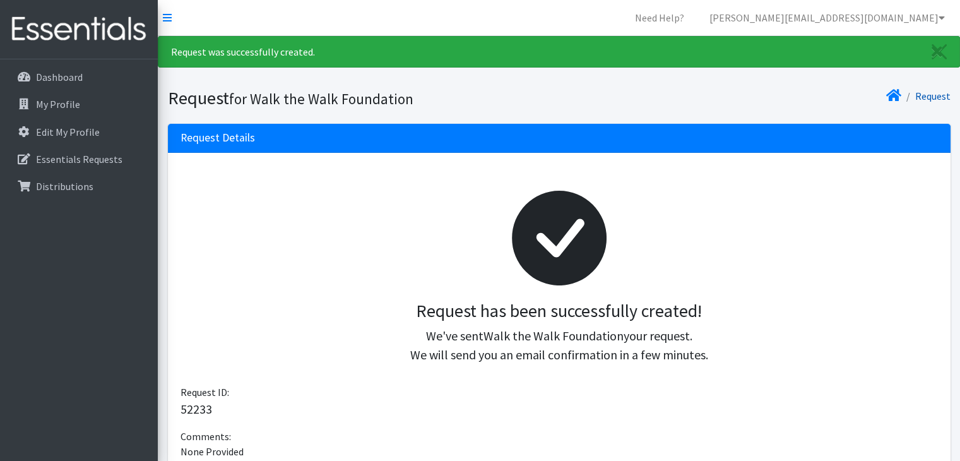
click at [931, 95] on link "Request" at bounding box center [932, 96] width 35 height 13
click at [83, 76] on link "Dashboard" at bounding box center [79, 76] width 148 height 25
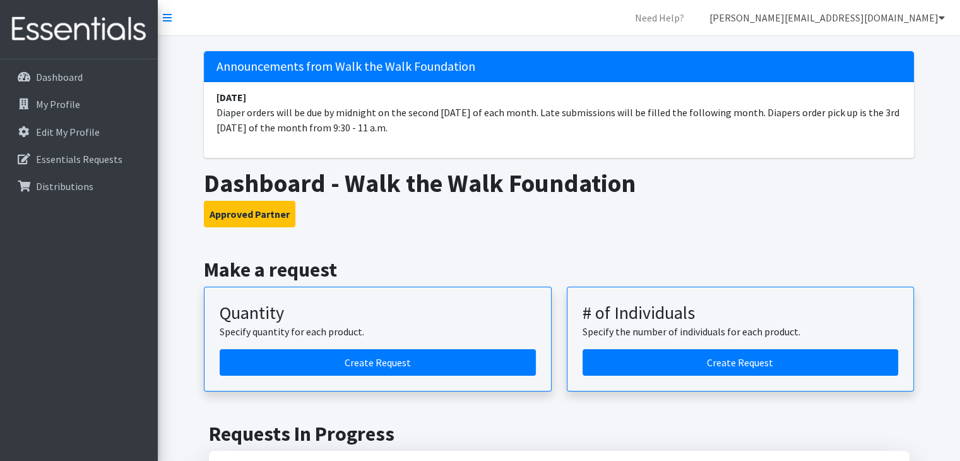
click at [900, 18] on link "[PERSON_NAME][EMAIL_ADDRESS][DOMAIN_NAME]" at bounding box center [827, 17] width 256 height 25
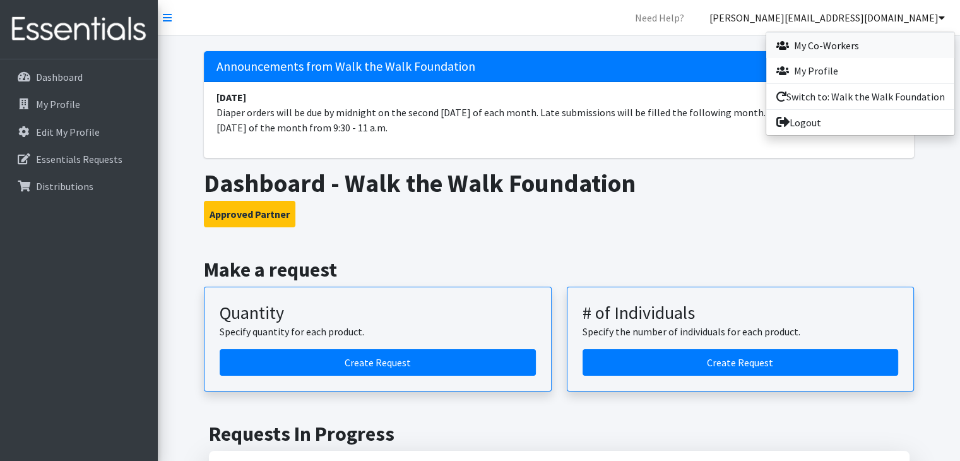
click at [823, 43] on link "My Co-Workers" at bounding box center [860, 45] width 188 height 25
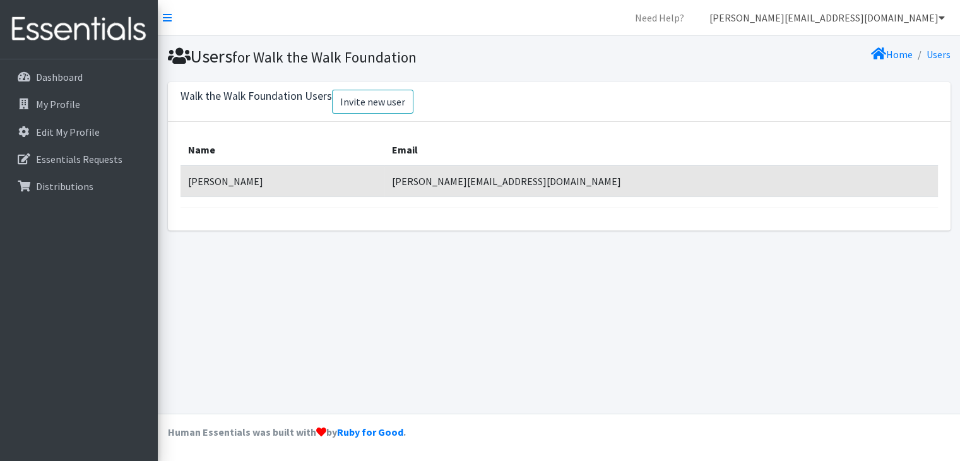
click at [906, 20] on link "[PERSON_NAME][EMAIL_ADDRESS][DOMAIN_NAME]" at bounding box center [827, 17] width 256 height 25
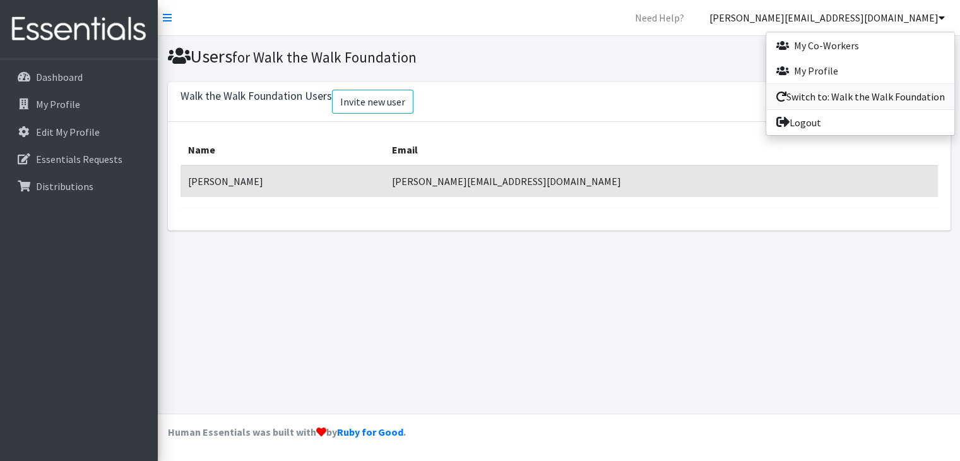
click at [874, 95] on link "Switch to: Walk the Walk Foundation" at bounding box center [860, 96] width 188 height 25
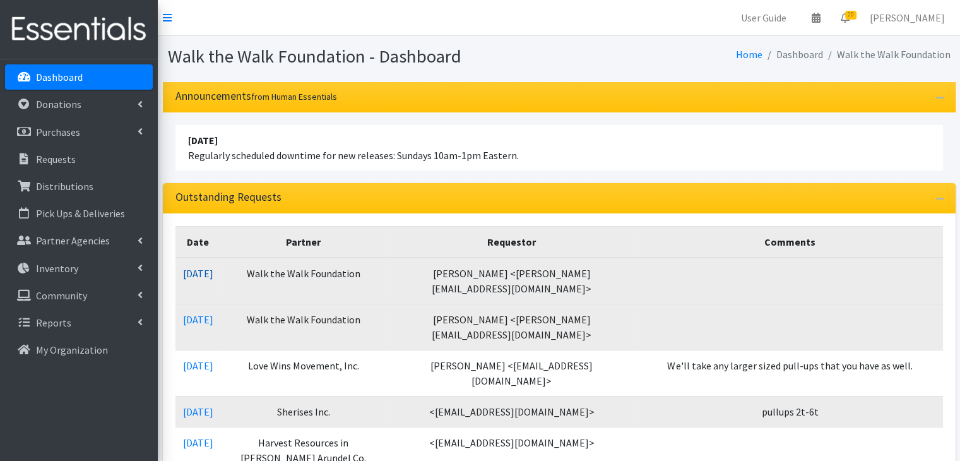
click at [210, 268] on link "09/16/2025" at bounding box center [198, 273] width 30 height 13
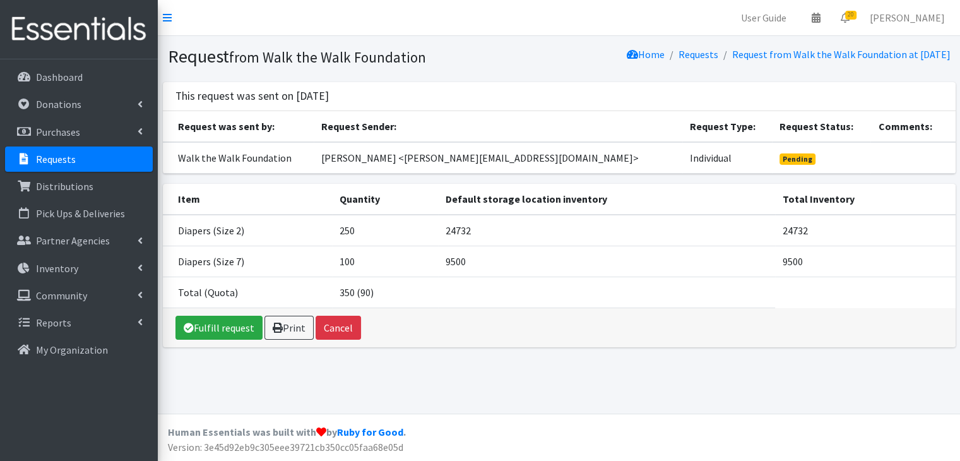
click at [55, 153] on p "Requests" at bounding box center [56, 159] width 40 height 13
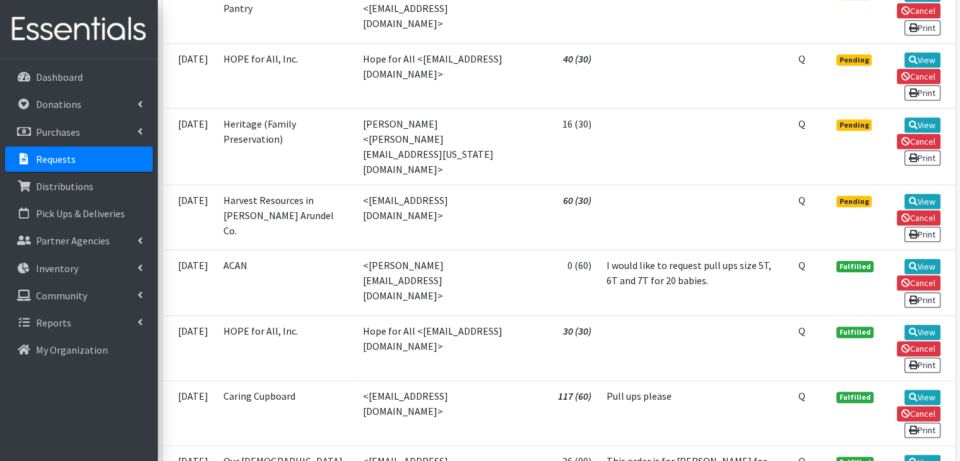
scroll to position [1480, 0]
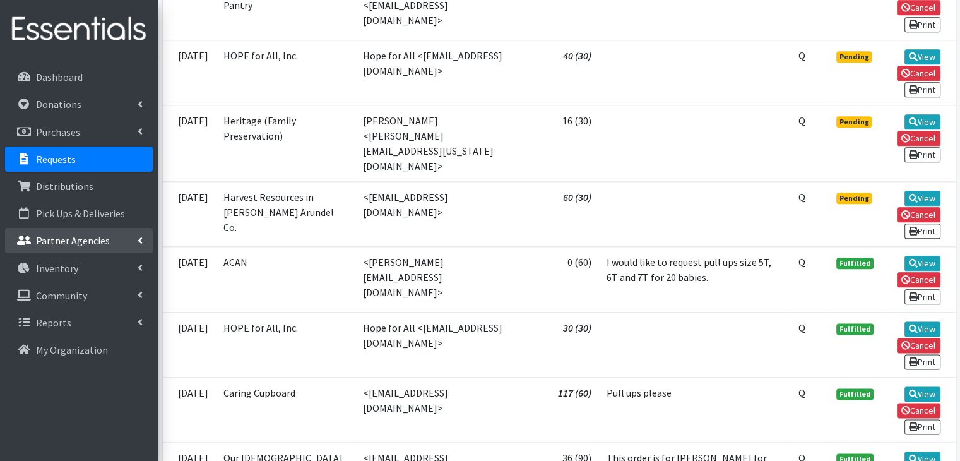
click at [69, 240] on p "Partner Agencies" at bounding box center [73, 240] width 74 height 13
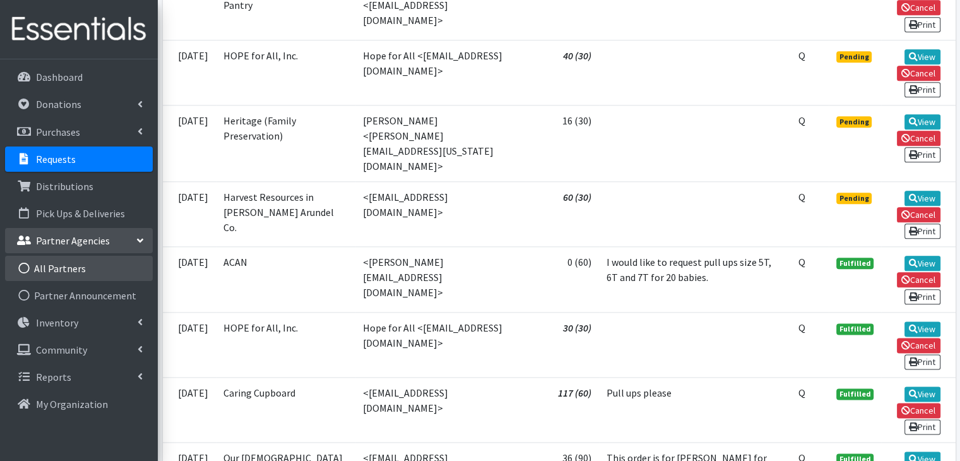
click at [74, 268] on link "All Partners" at bounding box center [79, 268] width 148 height 25
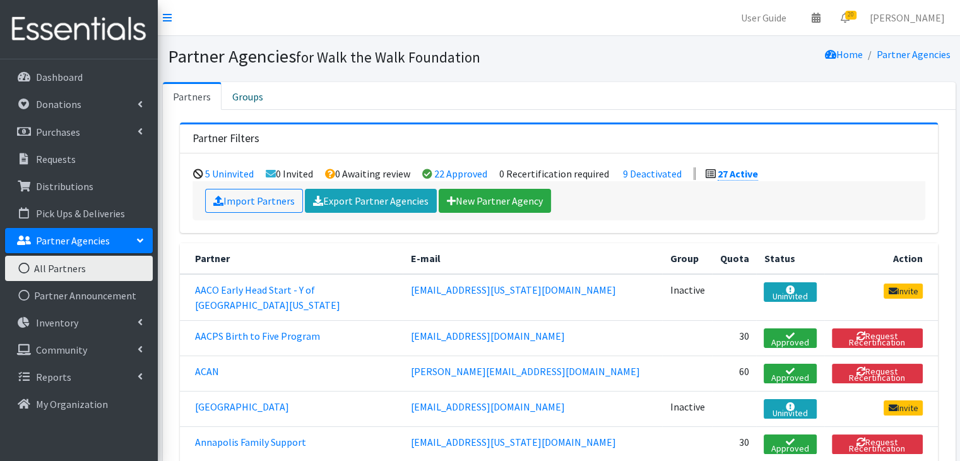
click at [285, 93] on ul "Partners Groups" at bounding box center [559, 96] width 793 height 28
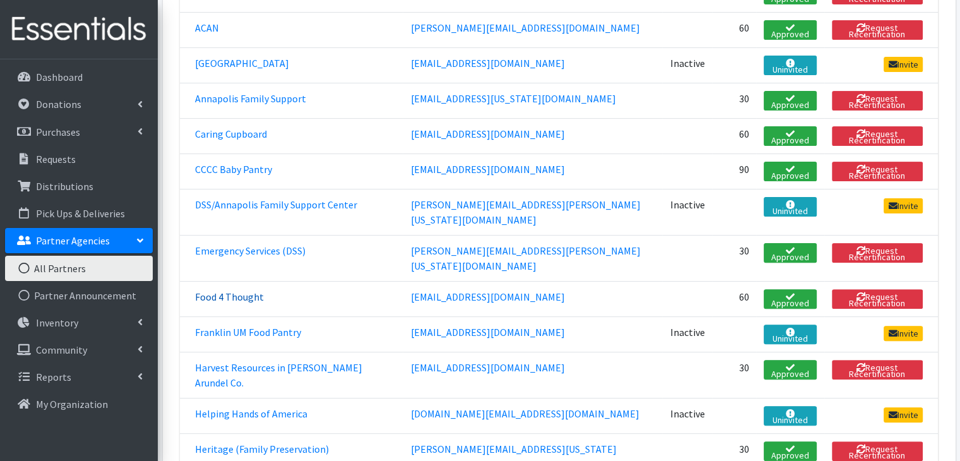
click at [237, 290] on link "Food 4 Thought" at bounding box center [229, 296] width 69 height 13
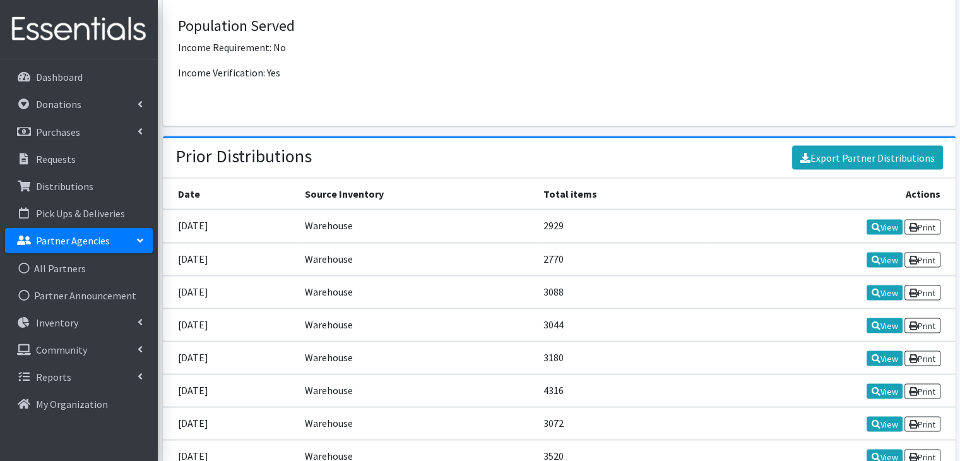
scroll to position [2294, 0]
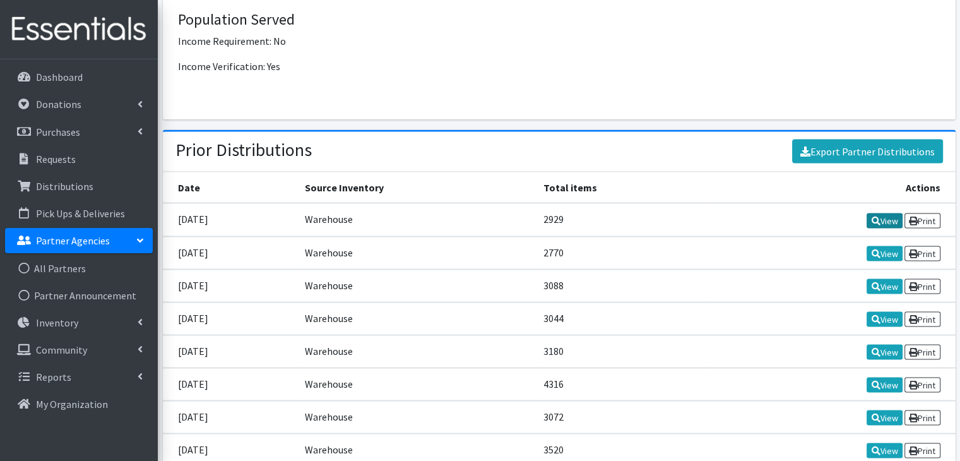
click at [890, 213] on link "View" at bounding box center [885, 220] width 36 height 15
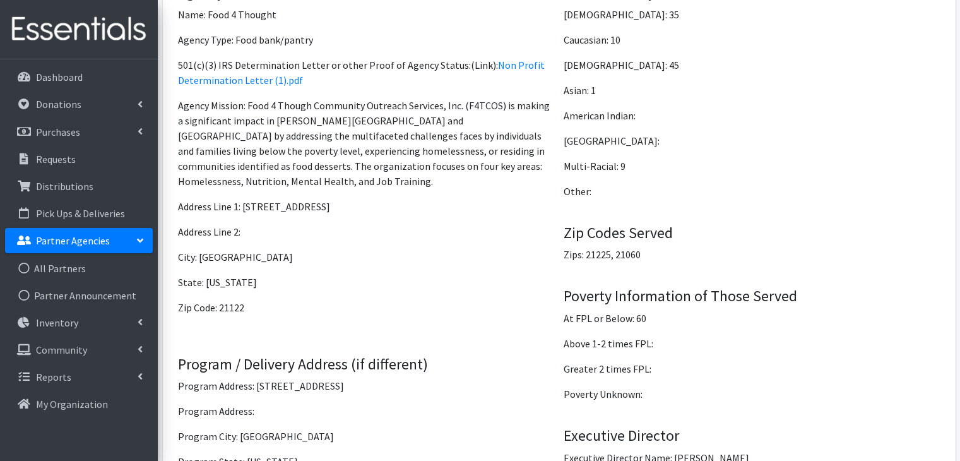
scroll to position [0, 0]
